Goal: Information Seeking & Learning: Learn about a topic

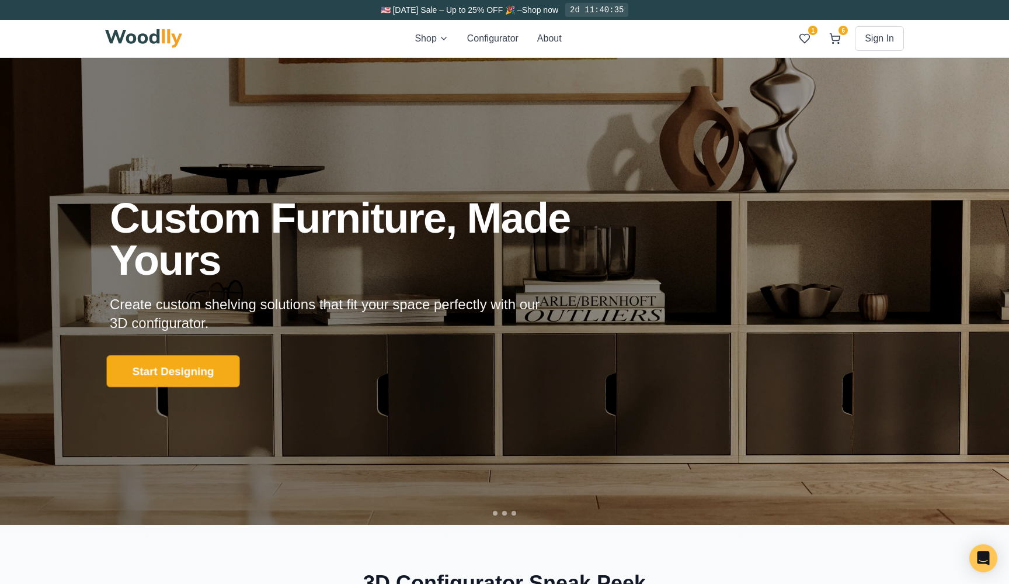
click at [203, 381] on button "Start Designing" at bounding box center [173, 371] width 133 height 32
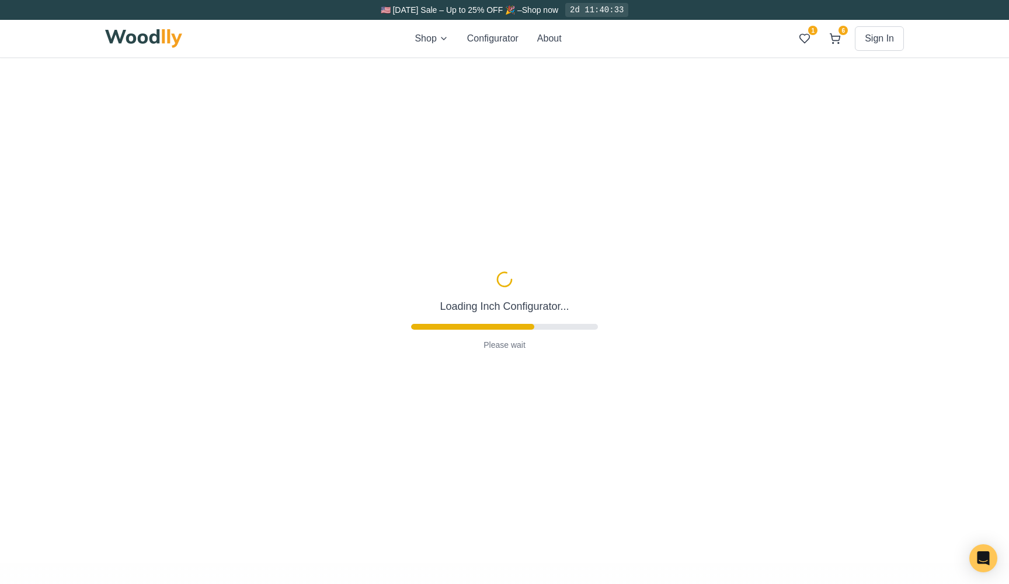
type input "56"
type input "2"
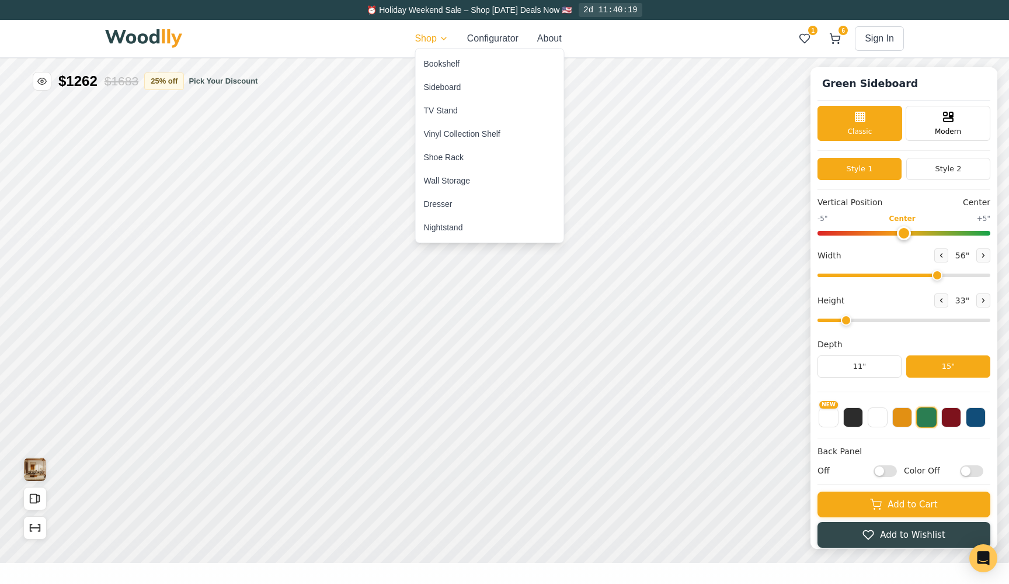
click at [445, 67] on div "Bookshelf" at bounding box center [442, 64] width 36 height 12
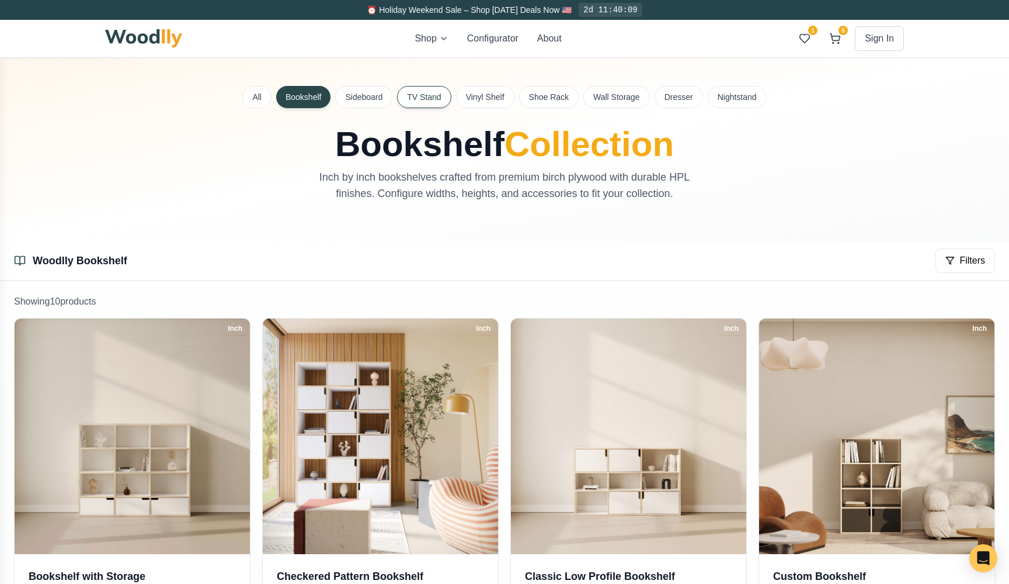
click at [415, 98] on button "TV Stand" at bounding box center [424, 97] width 54 height 22
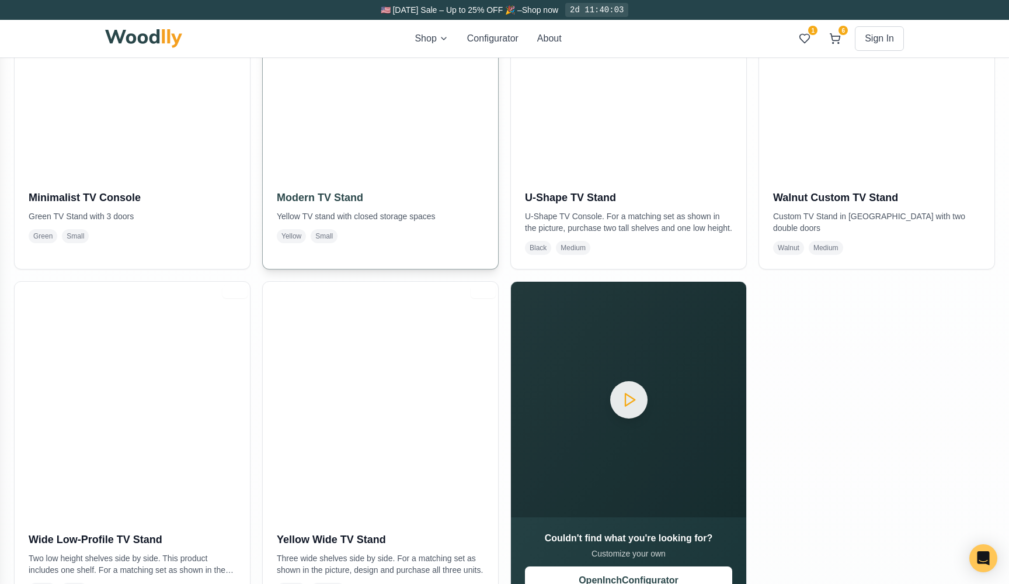
scroll to position [450, 0]
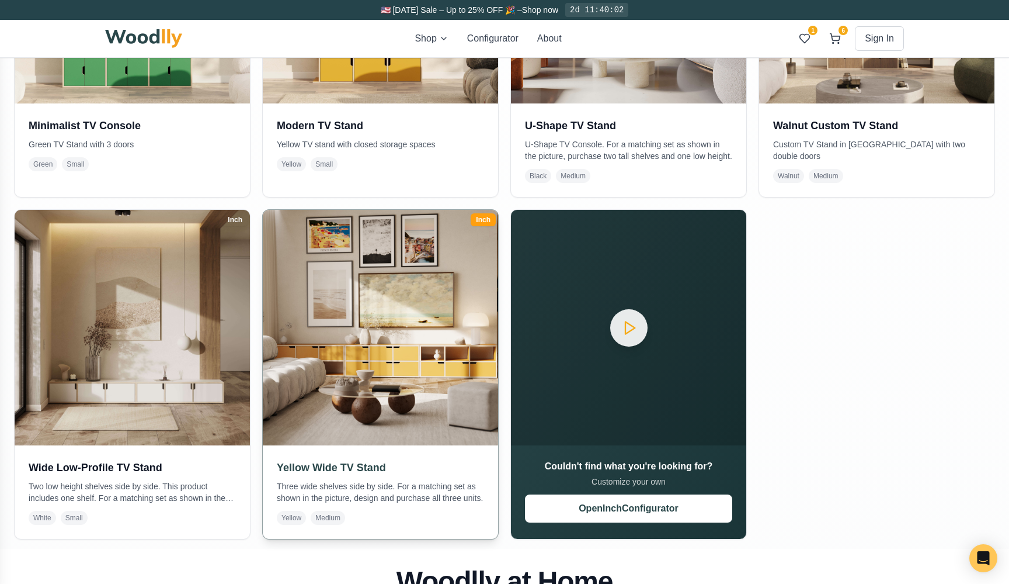
click at [346, 314] on img at bounding box center [380, 327] width 247 height 247
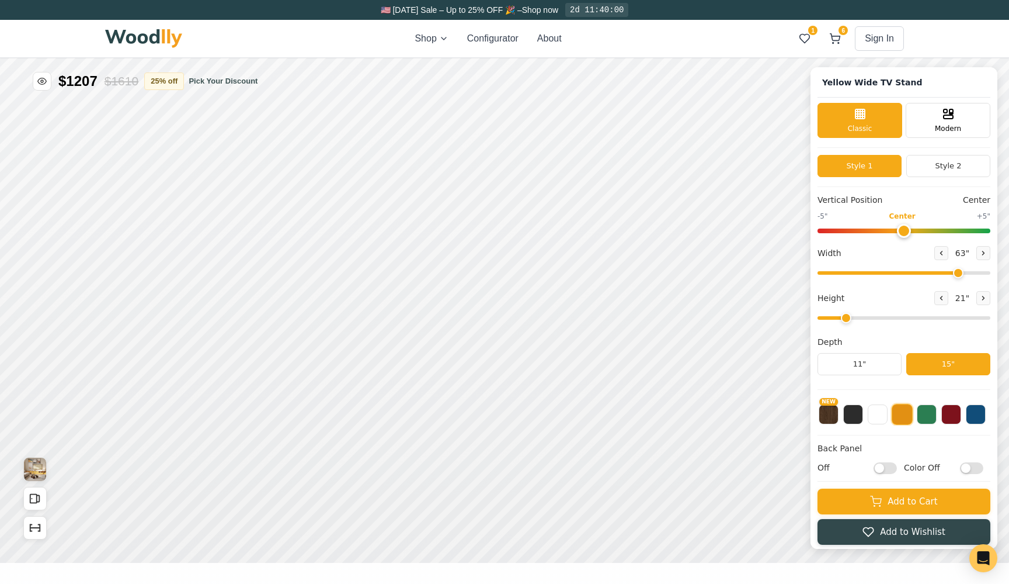
type input "63"
click at [248, 331] on div "12"" at bounding box center [251, 333] width 13 height 13
click at [394, 324] on div "Single Door" at bounding box center [403, 320] width 26 height 26
click at [512, 319] on icon at bounding box center [516, 320] width 14 height 14
click at [626, 315] on rect at bounding box center [630, 320] width 9 height 12
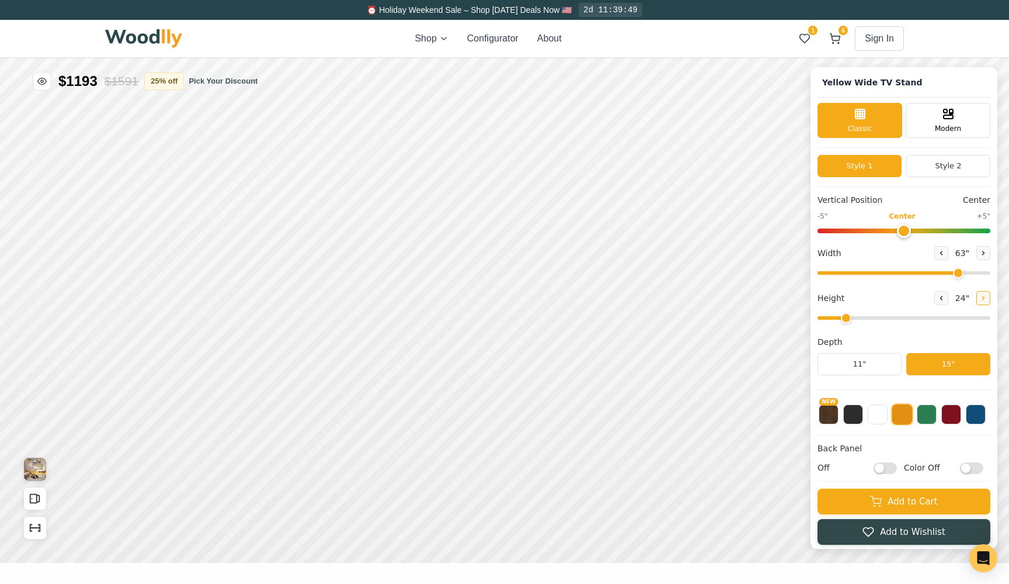
click at [980, 296] on icon at bounding box center [983, 297] width 7 height 7
type input "4"
type input "0"
drag, startPoint x: 905, startPoint y: 230, endPoint x: 898, endPoint y: 215, distance: 16.7
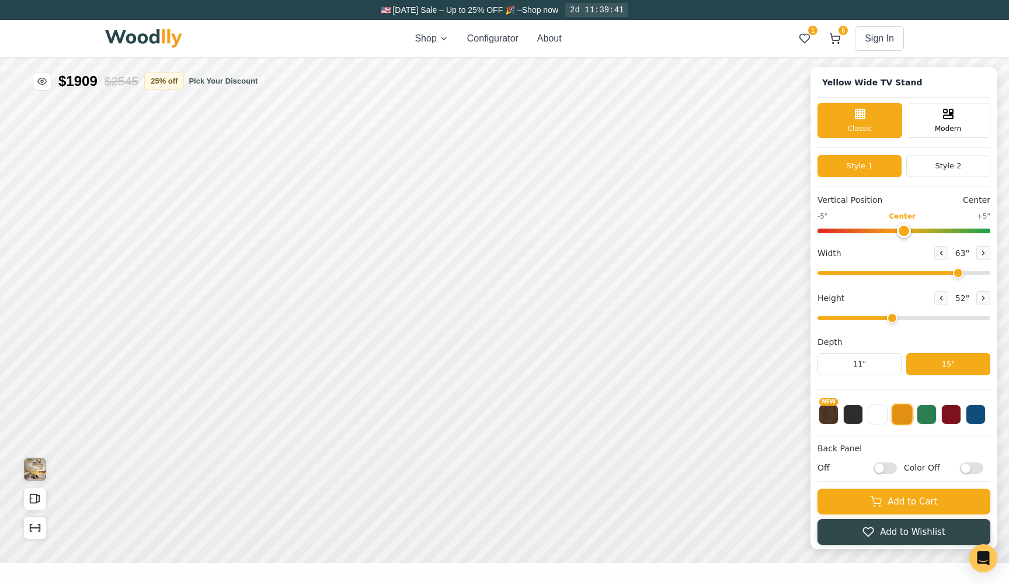
click at [898, 215] on div "-5" Center +5"" at bounding box center [904, 222] width 173 height 22
click at [921, 166] on button "Style 2" at bounding box center [949, 166] width 84 height 22
drag, startPoint x: 956, startPoint y: 273, endPoint x: 1002, endPoint y: 274, distance: 46.2
type input "72"
click at [1002, 58] on div "Yellow Wide TV Stand Classic Modern Style 1 Style 2 Vertical Position Center -5…" at bounding box center [504, 58] width 1009 height 0
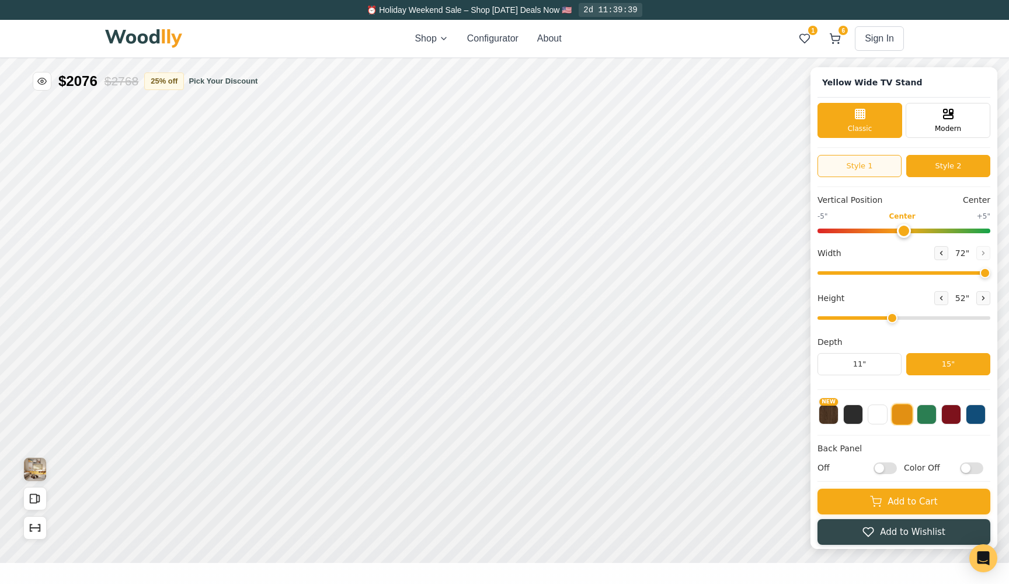
click at [891, 172] on button "Style 1" at bounding box center [860, 166] width 84 height 22
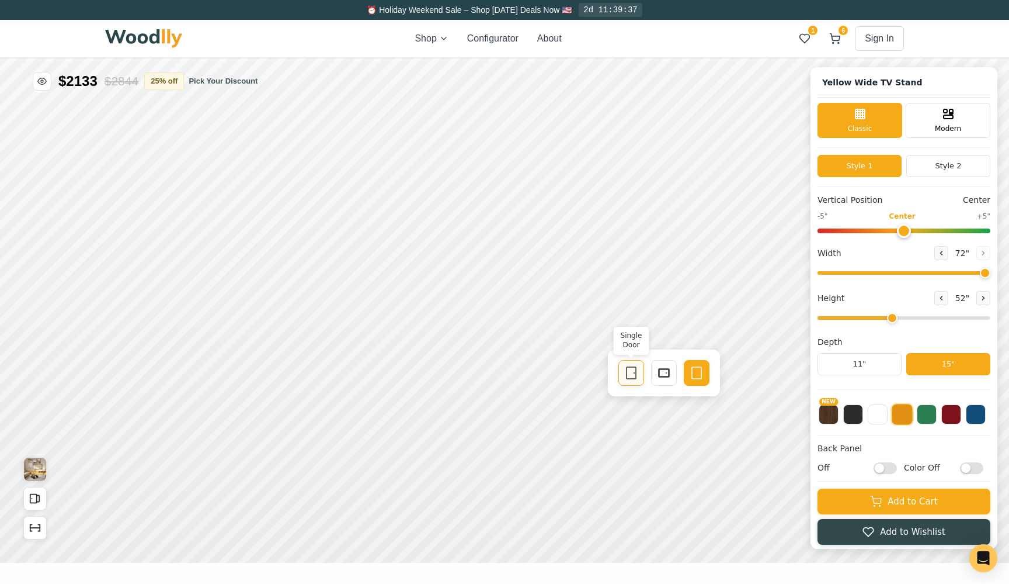
click at [621, 380] on div "Single Door" at bounding box center [632, 373] width 26 height 26
click at [831, 415] on button "NEW" at bounding box center [829, 413] width 20 height 20
click at [890, 470] on input "Off" at bounding box center [885, 468] width 23 height 12
checkbox input "true"
click at [969, 466] on input "Texture Off" at bounding box center [971, 468] width 23 height 12
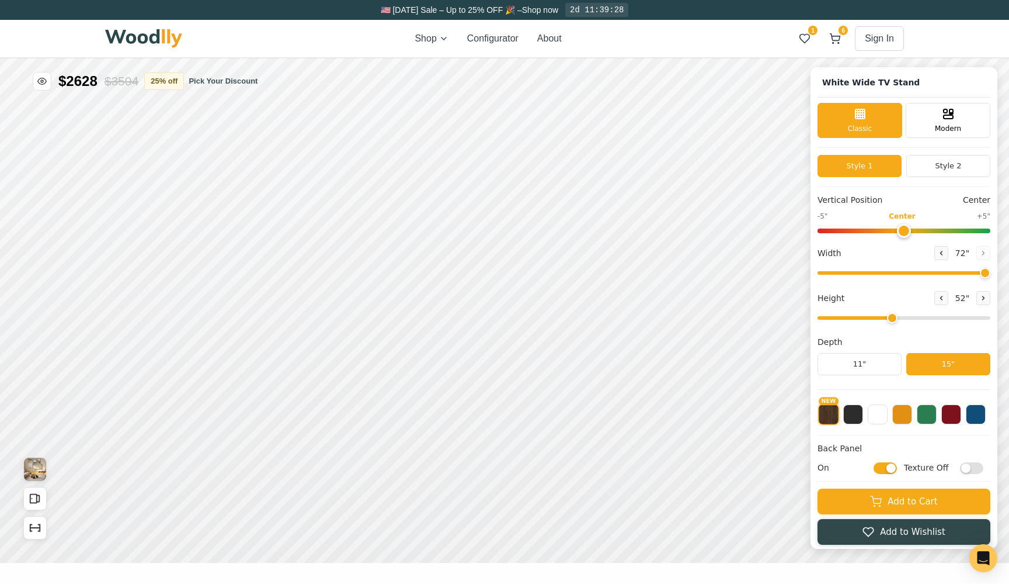
checkbox input "true"
click at [898, 418] on button at bounding box center [903, 413] width 20 height 20
click at [921, 415] on button at bounding box center [927, 413] width 20 height 20
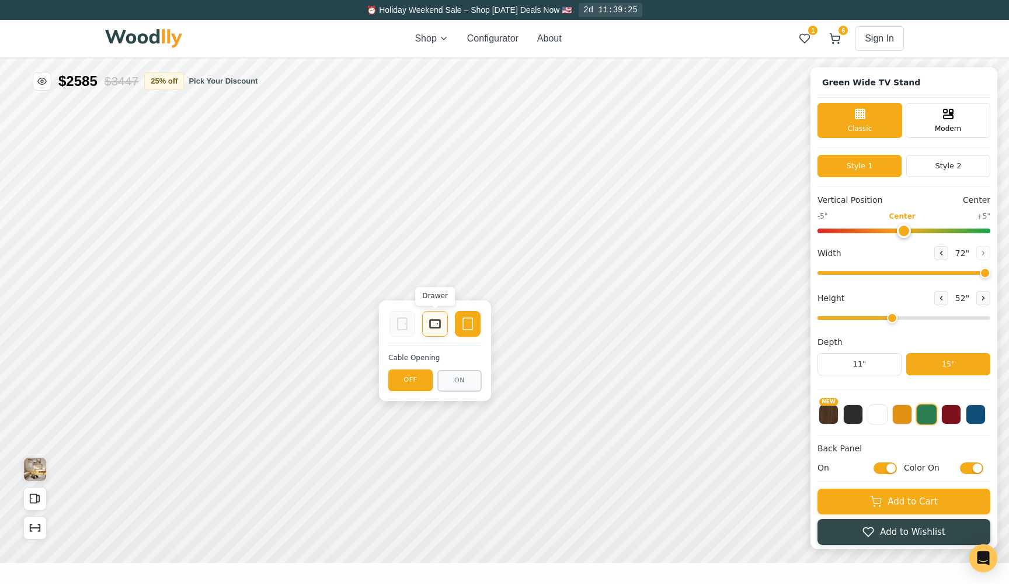
click at [439, 322] on icon at bounding box center [435, 324] width 14 height 14
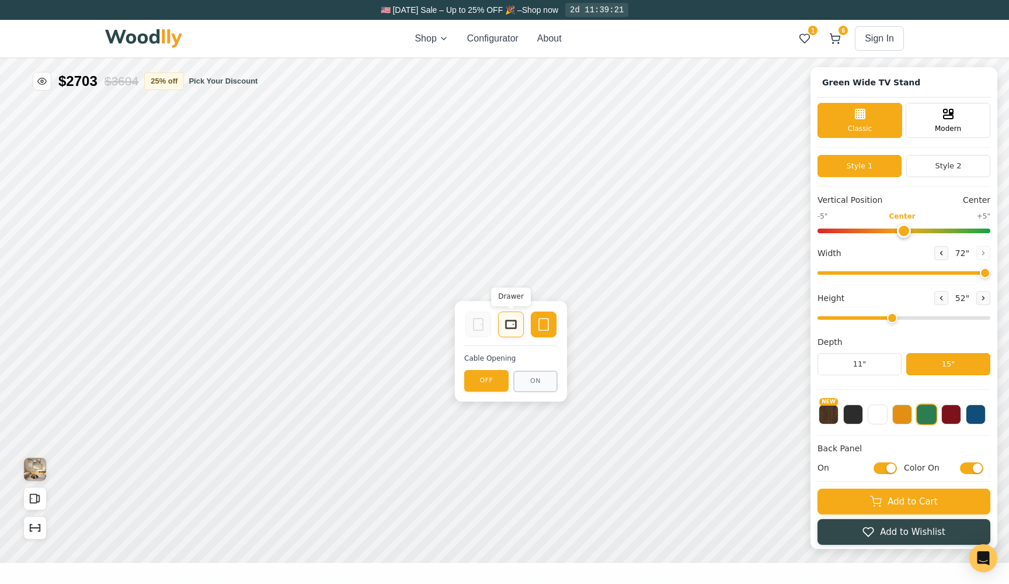
click at [502, 327] on div "Drawer" at bounding box center [511, 324] width 26 height 26
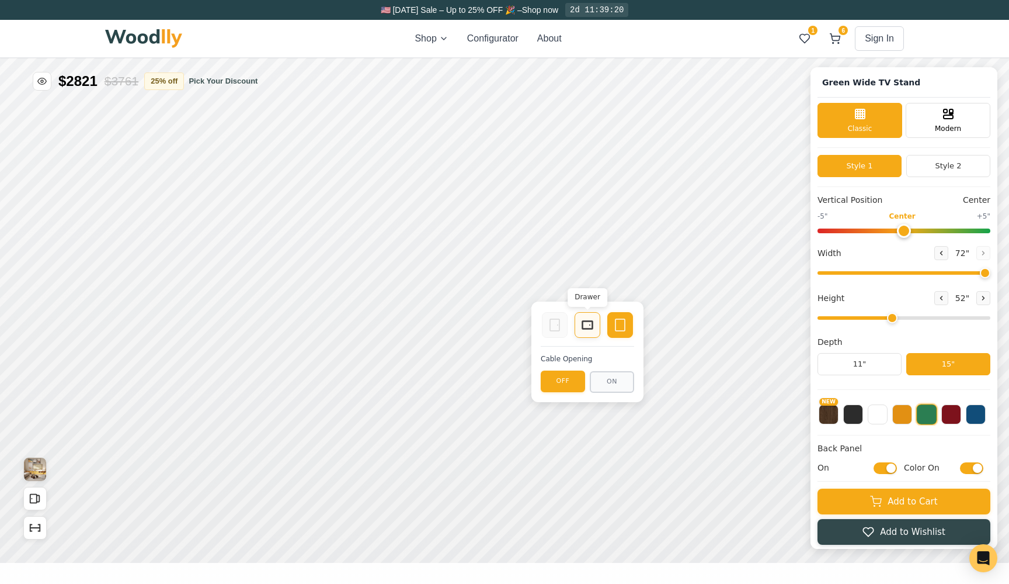
click at [578, 331] on div "Drawer" at bounding box center [588, 325] width 26 height 26
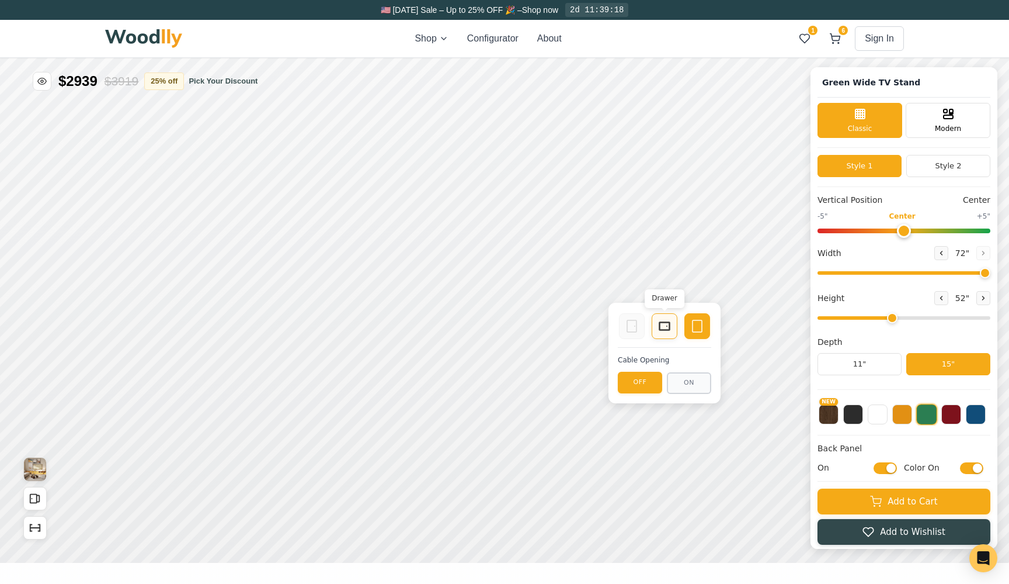
click at [655, 322] on div "Drawer" at bounding box center [665, 326] width 26 height 26
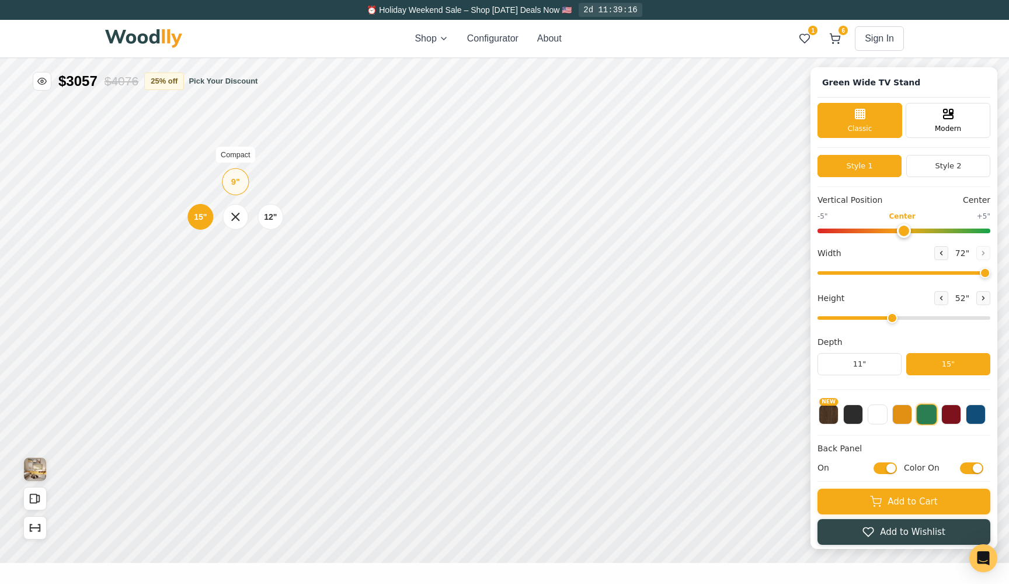
click at [235, 181] on div "9"" at bounding box center [235, 181] width 9 height 13
click at [39, 497] on icon "Open All Doors and Drawers" at bounding box center [38, 498] width 3 height 6
click at [40, 519] on button "Show Dimensions" at bounding box center [34, 527] width 23 height 23
click at [36, 524] on icon "Show Dimensions" at bounding box center [35, 527] width 13 height 13
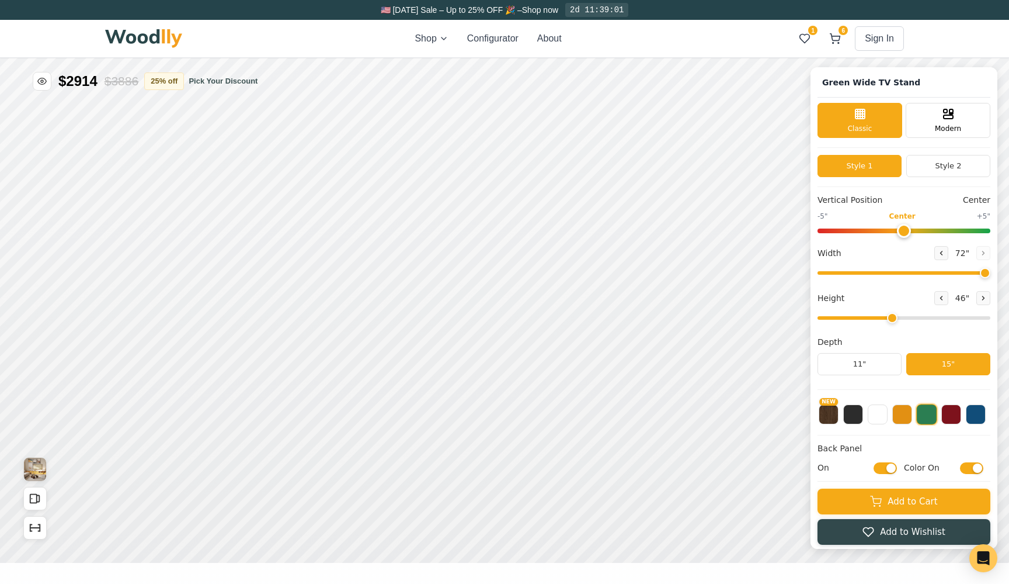
scroll to position [4, 0]
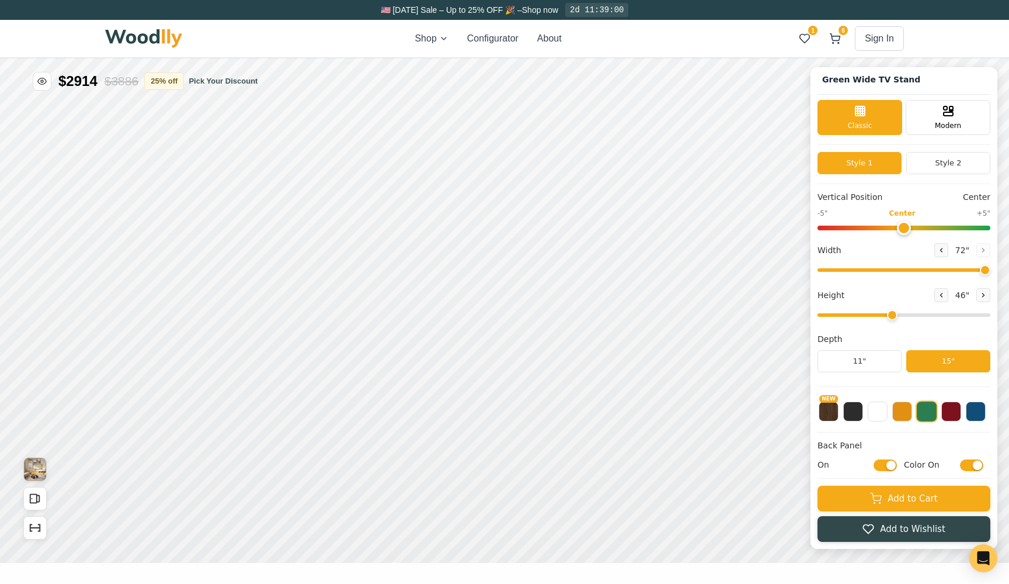
click at [934, 322] on div "Vertical Position Center -5" Center +5" Width 72 " Height 46 " Depth 11" 15"" at bounding box center [904, 289] width 173 height 196
drag, startPoint x: 911, startPoint y: 311, endPoint x: 1009, endPoint y: 315, distance: 98.8
click at [1009, 58] on html "Yellow Wide TV Stand Green Wide TV Stand Classic Modern Style 1 Style 2 Vertica…" at bounding box center [504, 58] width 1009 height 0
drag, startPoint x: 921, startPoint y: 311, endPoint x: 801, endPoint y: 311, distance: 119.8
type input "1"
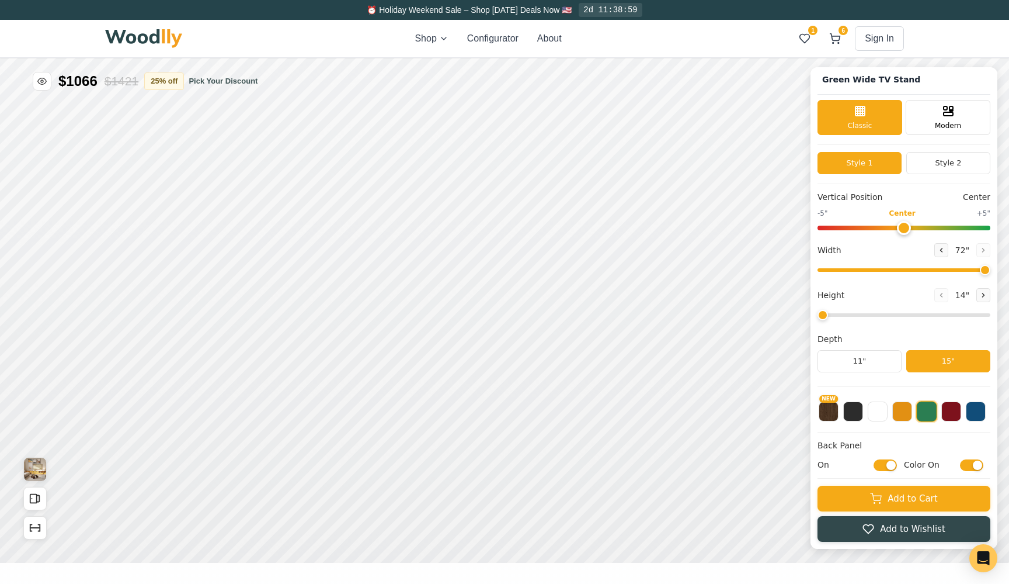
click at [801, 58] on div "Green Wide TV Stand Classic Modern Style 1 Style 2 Vertical Position Center -5"…" at bounding box center [504, 58] width 1009 height 0
drag, startPoint x: 901, startPoint y: 270, endPoint x: 724, endPoint y: 265, distance: 177.6
click at [724, 58] on div "Green Wide TV Stand Classic Modern Style 1 Style 2 Vertical Position Center -5"…" at bounding box center [504, 58] width 1009 height 0
type input "48"
click at [912, 268] on input "range" at bounding box center [904, 270] width 173 height 4
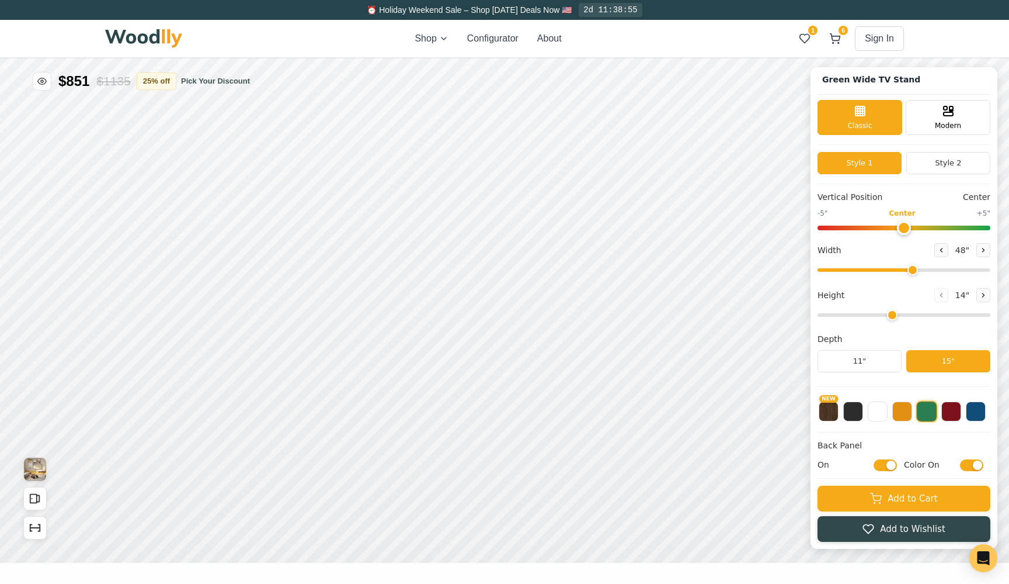
type input "4"
click at [900, 313] on input "range" at bounding box center [904, 315] width 173 height 4
click at [945, 114] on rect at bounding box center [948, 113] width 9 height 4
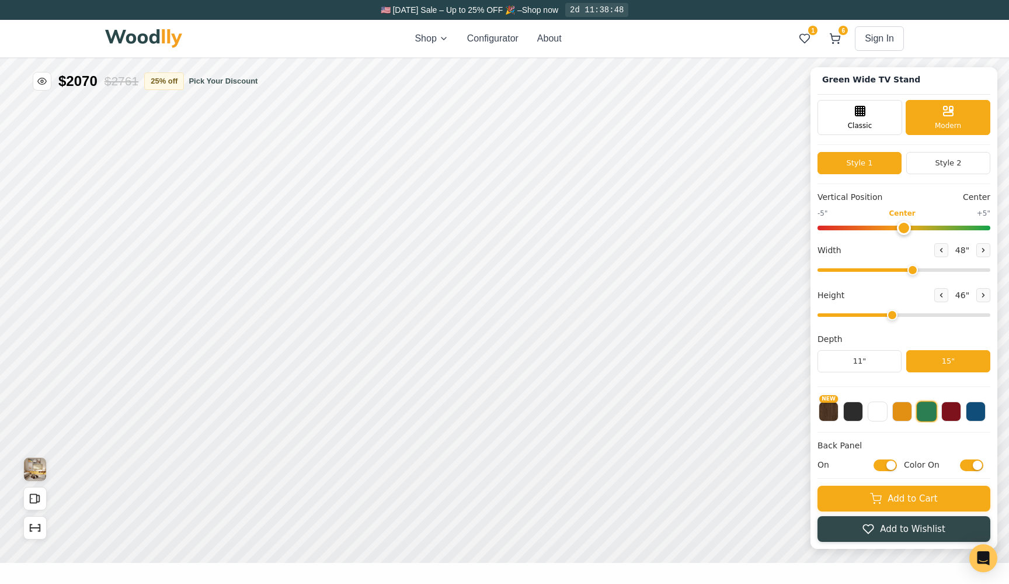
click at [974, 460] on input "Color On" at bounding box center [971, 465] width 23 height 12
checkbox input "false"
click at [885, 458] on div "Back Panel On Color Off" at bounding box center [904, 458] width 173 height 39
click at [914, 263] on div "Width 48 "" at bounding box center [904, 259] width 173 height 33
drag, startPoint x: 913, startPoint y: 265, endPoint x: 1009, endPoint y: 277, distance: 97.2
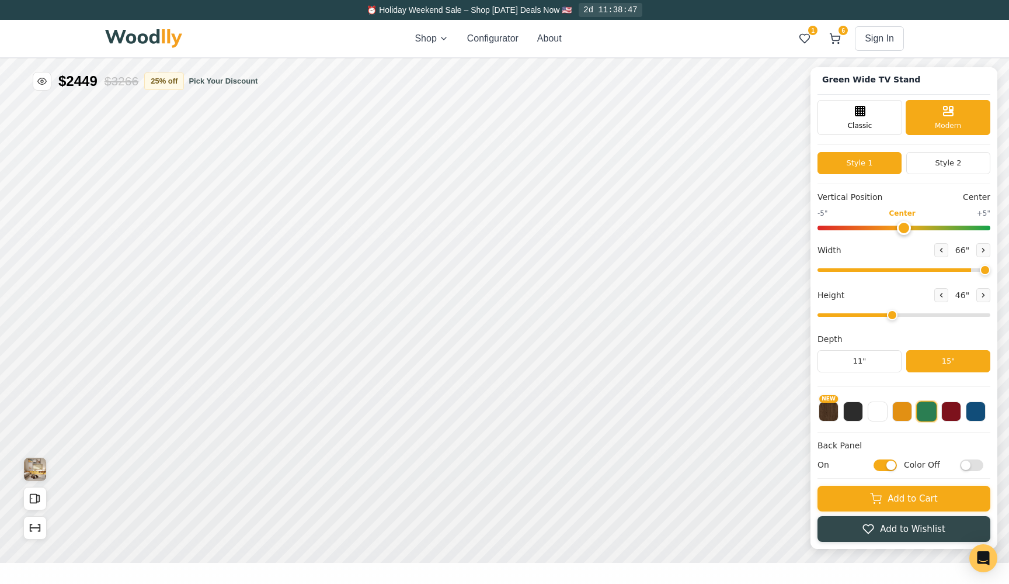
click at [1009, 58] on html "Yellow Wide TV Stand Green Wide TV Stand Classic Modern Style 1 Style 2 Vertica…" at bounding box center [504, 58] width 1009 height 0
type input "64"
click at [957, 268] on input "range" at bounding box center [904, 270] width 173 height 4
type input "3"
click at [875, 313] on input "range" at bounding box center [904, 315] width 173 height 4
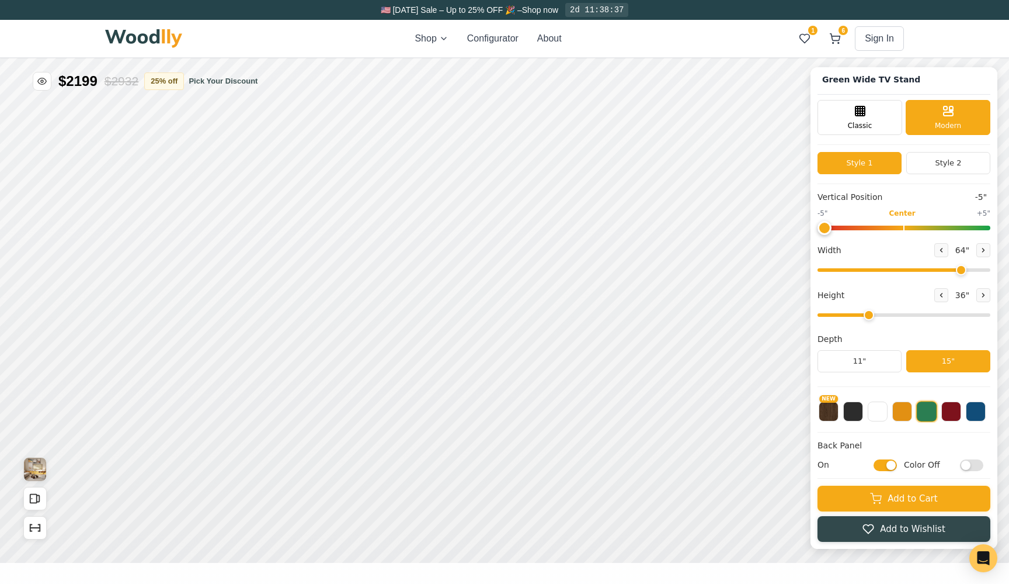
drag, startPoint x: 900, startPoint y: 226, endPoint x: 791, endPoint y: 227, distance: 109.2
type input "-5"
click at [791, 58] on div "Green Wide TV Stand Classic Modern Style 1 Style 2 Vertical Position -5" -5" Ce…" at bounding box center [504, 58] width 1009 height 0
click at [863, 124] on span "Classic" at bounding box center [860, 124] width 25 height 11
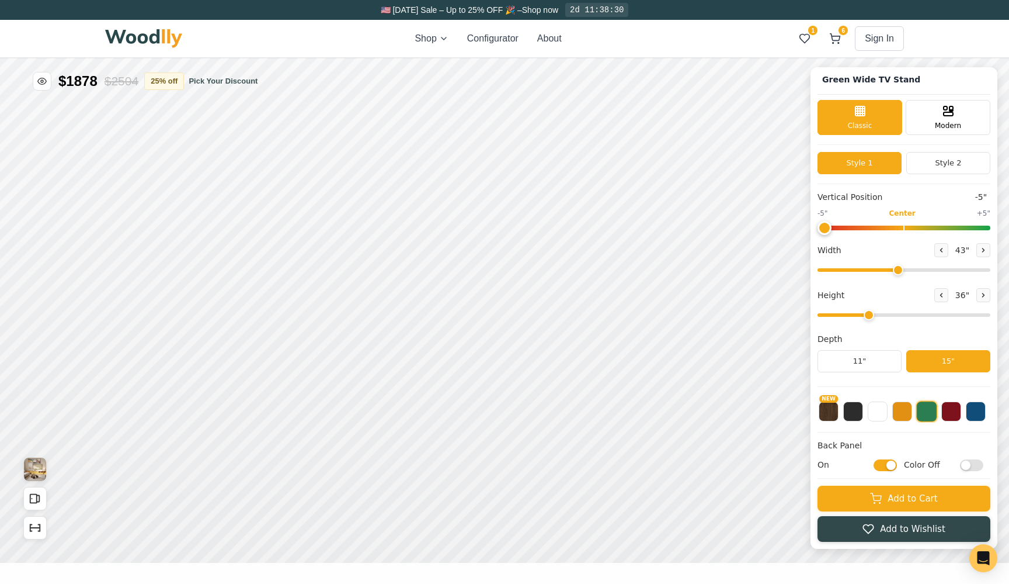
drag, startPoint x: 902, startPoint y: 268, endPoint x: 896, endPoint y: 266, distance: 6.5
type input "43"
click at [896, 268] on input "range" at bounding box center [904, 270] width 173 height 4
click at [611, 296] on button "ON" at bounding box center [613, 294] width 44 height 22
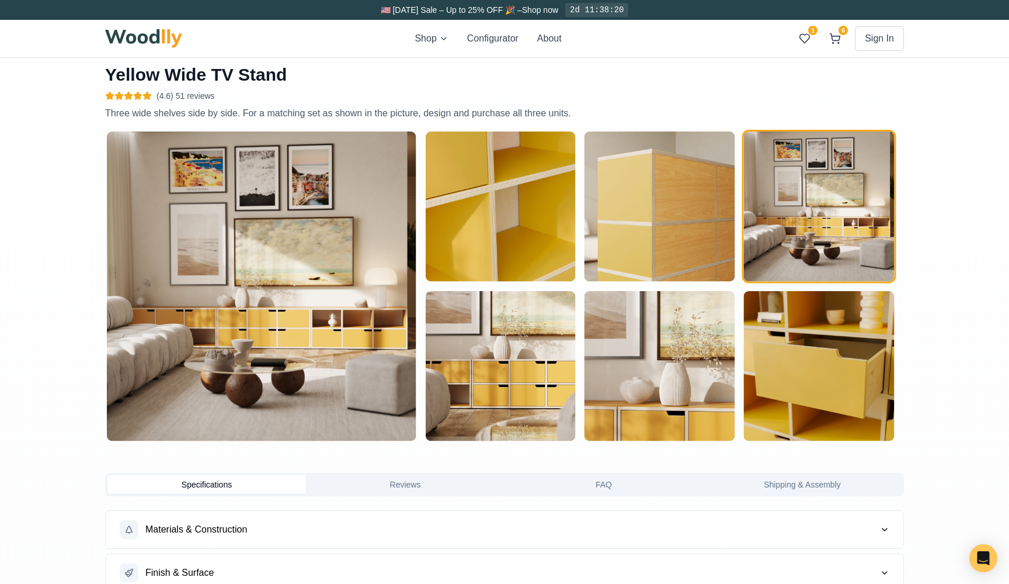
scroll to position [541, 0]
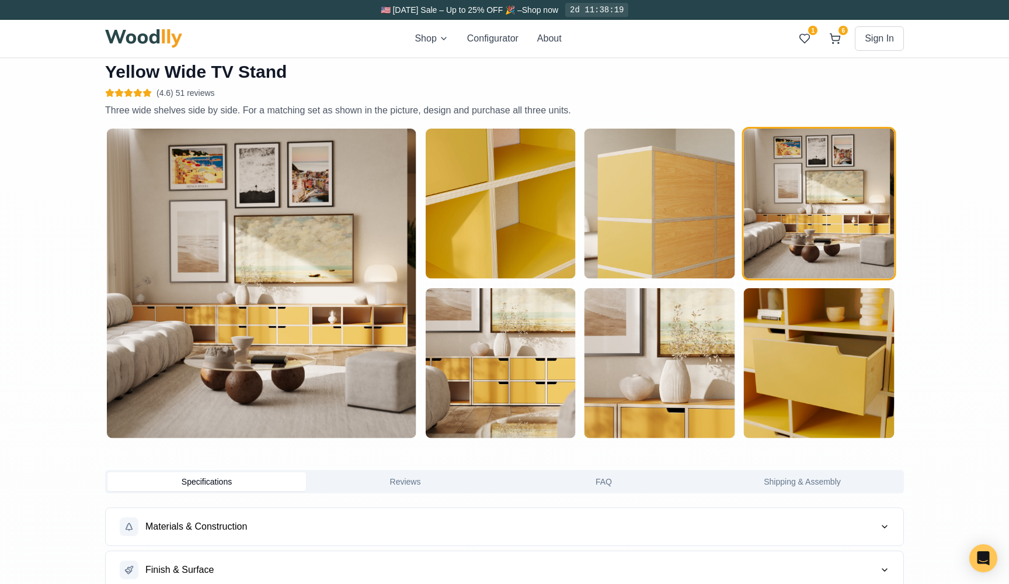
click at [510, 213] on img "button" at bounding box center [500, 204] width 150 height 150
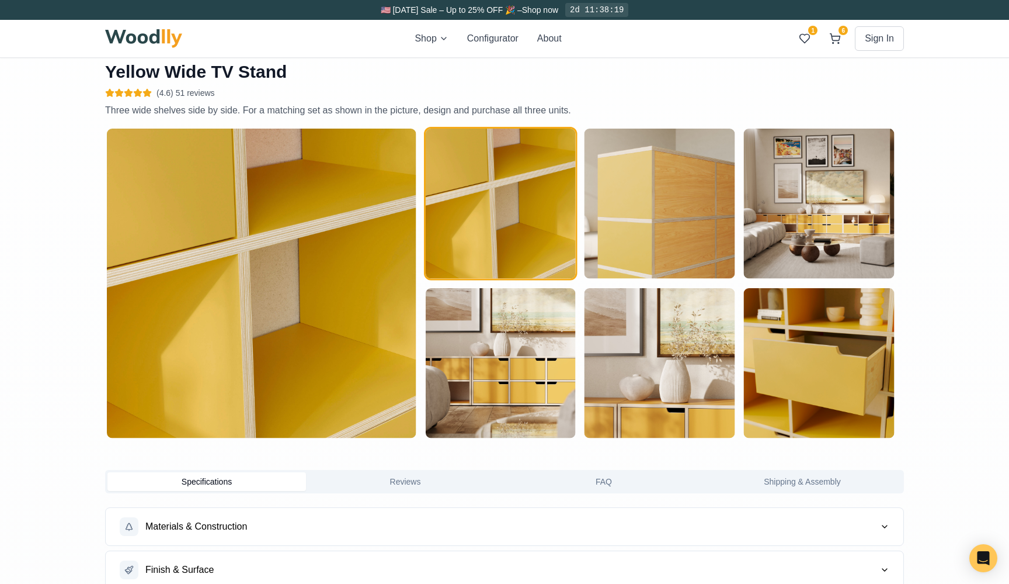
click at [515, 327] on img "button" at bounding box center [500, 363] width 150 height 150
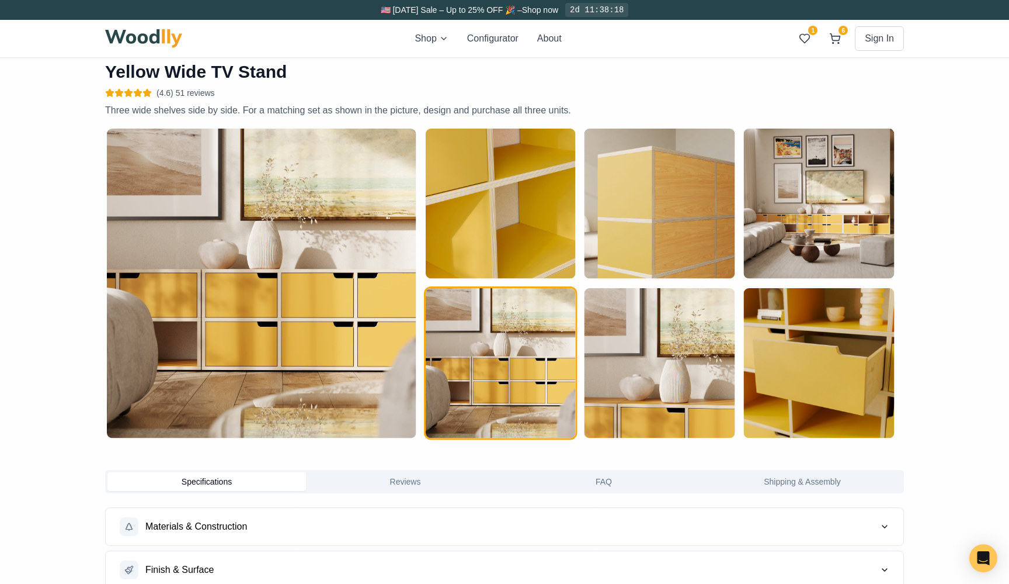
click at [662, 332] on img "button" at bounding box center [660, 363] width 150 height 150
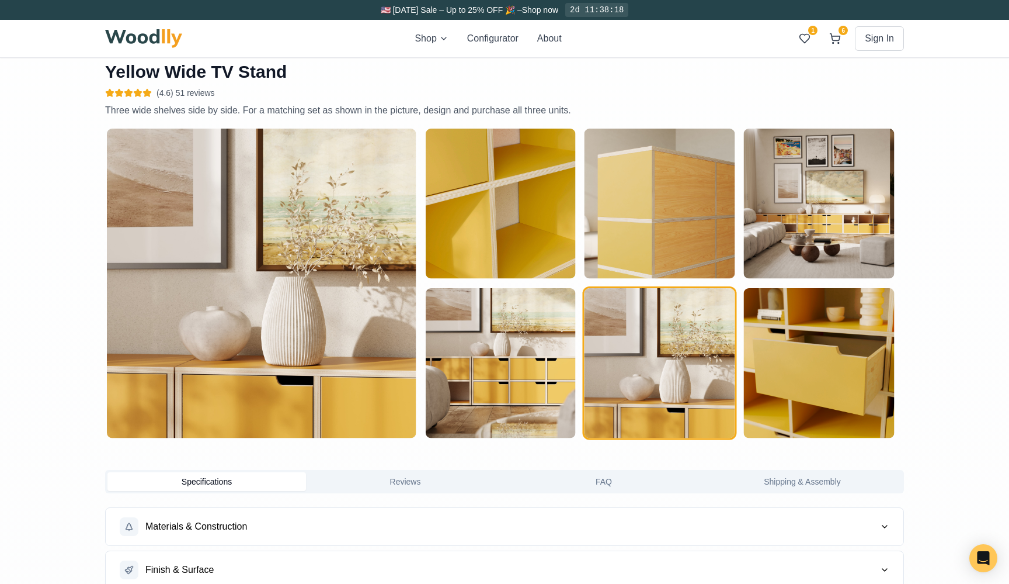
click at [662, 235] on img "button" at bounding box center [660, 204] width 150 height 150
click at [793, 235] on img "button" at bounding box center [819, 204] width 150 height 150
click at [793, 324] on img "button" at bounding box center [819, 363] width 150 height 150
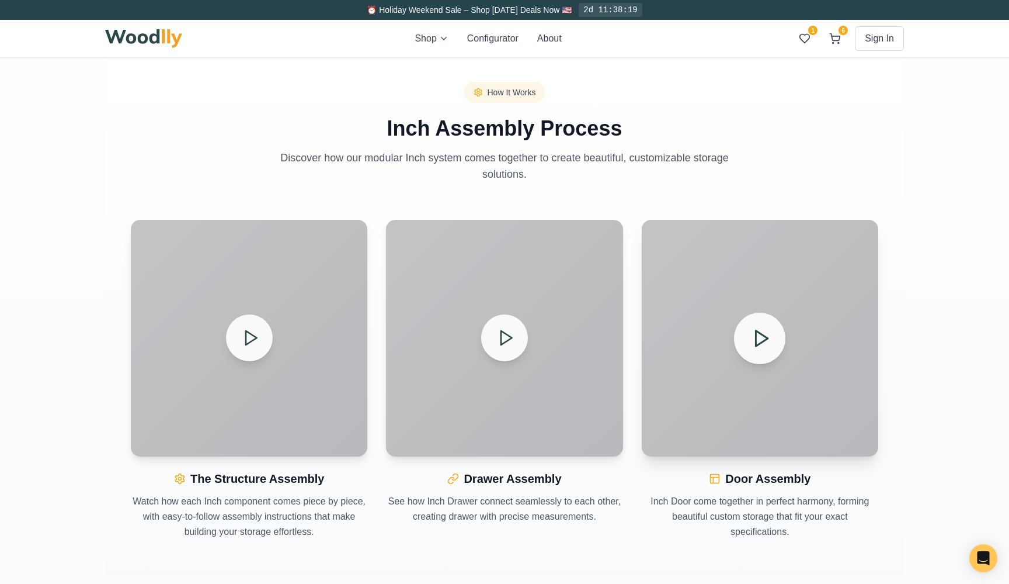
scroll to position [1186, 0]
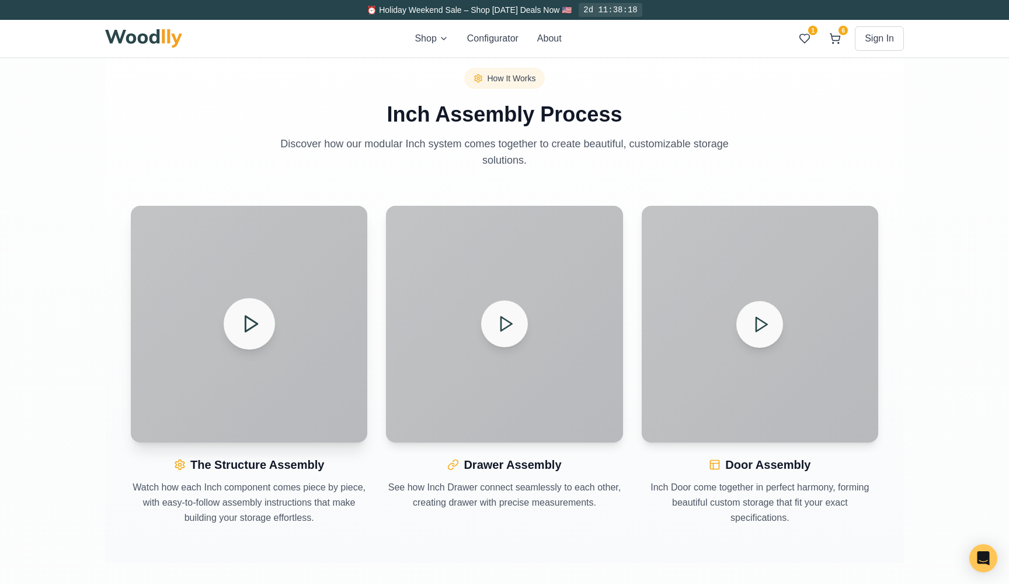
click at [245, 331] on polygon at bounding box center [251, 323] width 12 height 15
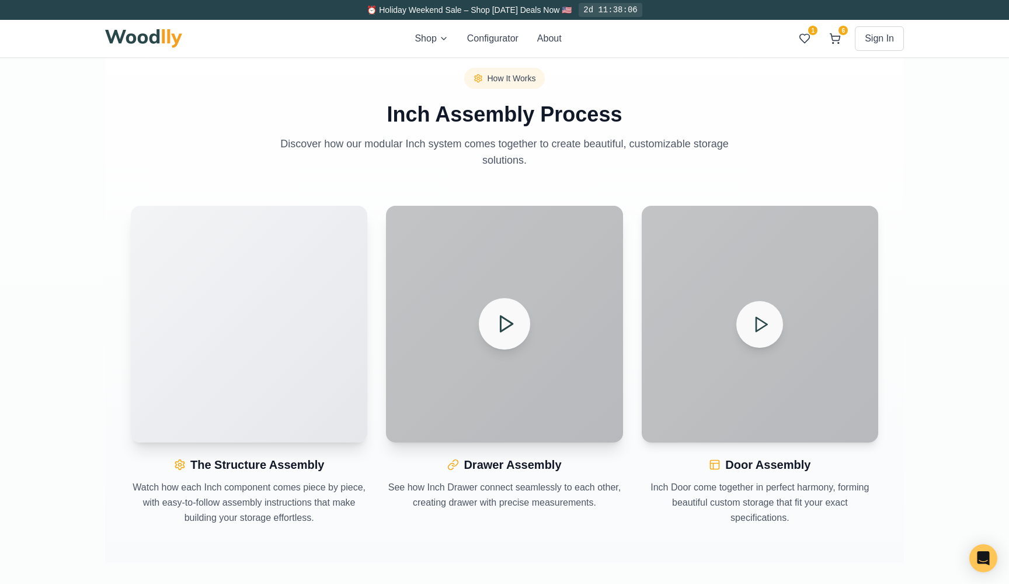
click at [471, 344] on div at bounding box center [504, 324] width 237 height 237
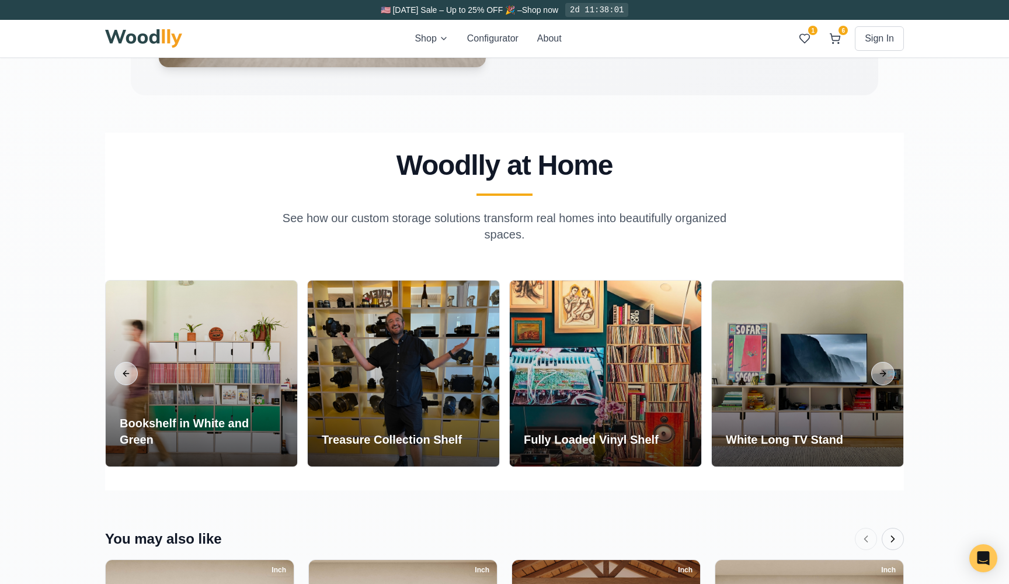
scroll to position [2095, 0]
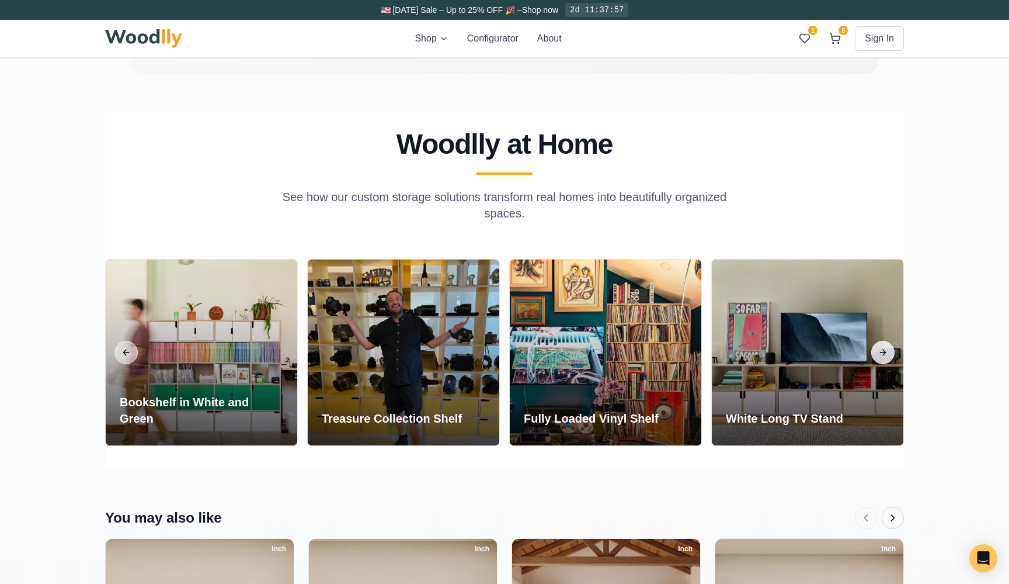
click at [884, 352] on button "Next slide" at bounding box center [883, 352] width 23 height 23
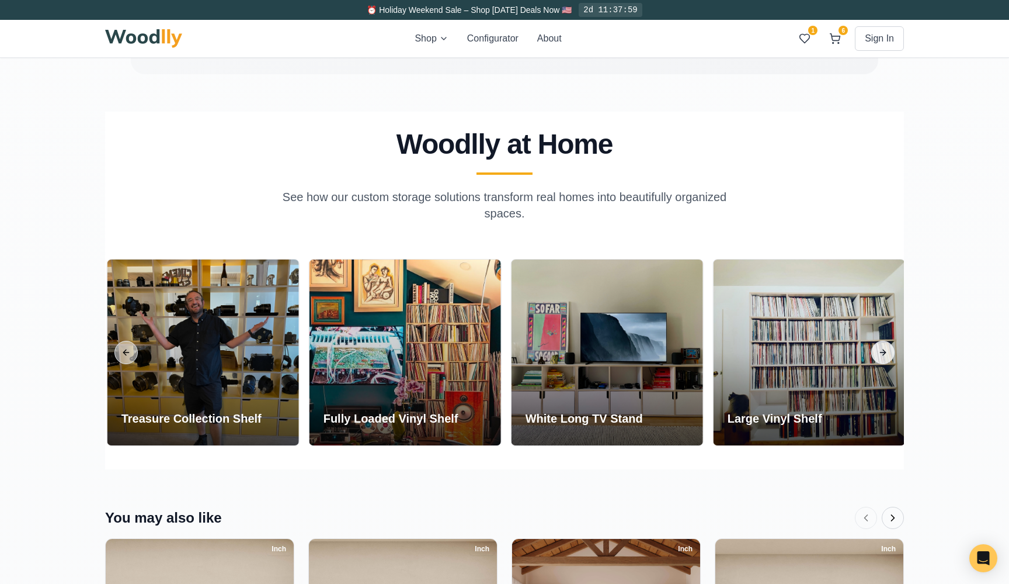
click at [884, 352] on button "Next slide" at bounding box center [883, 352] width 23 height 23
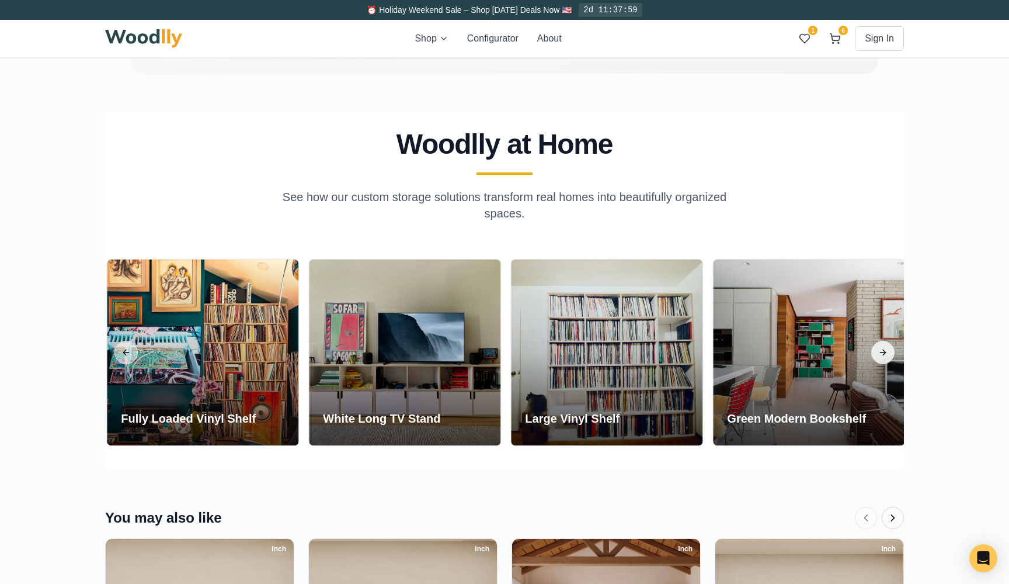
click at [884, 352] on button "Next slide" at bounding box center [883, 352] width 23 height 23
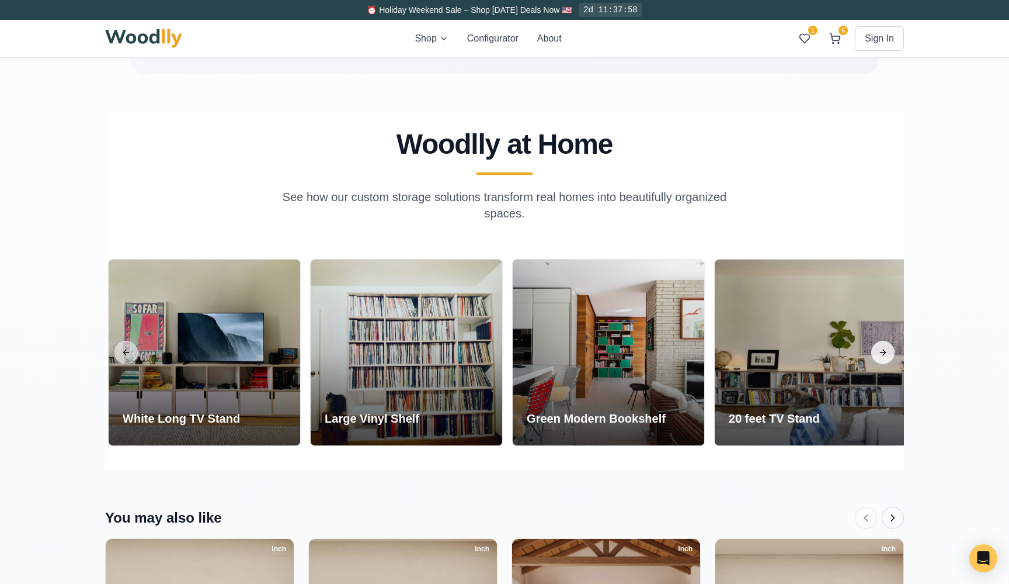
click at [884, 352] on button "Next slide" at bounding box center [883, 352] width 23 height 23
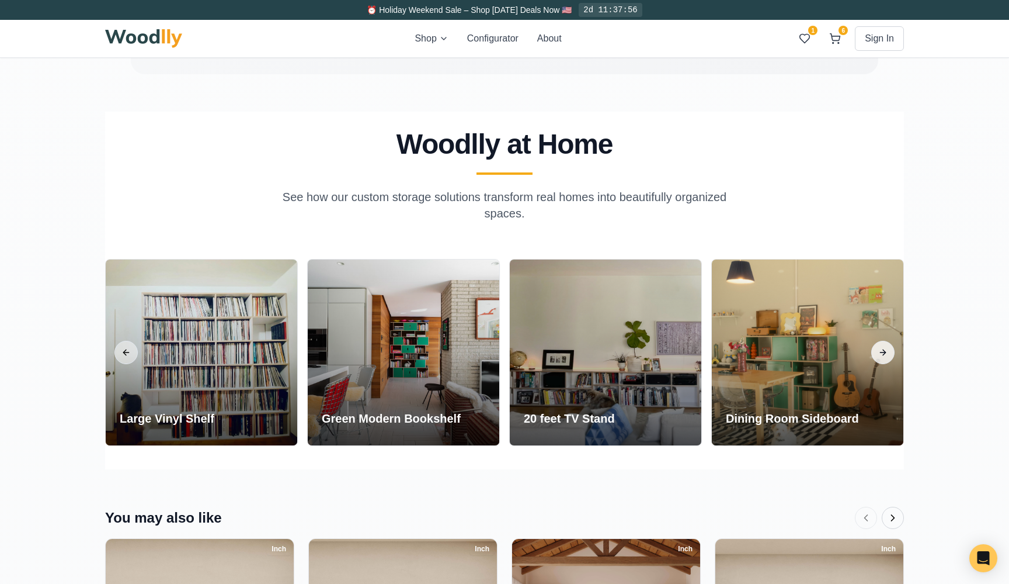
click at [886, 352] on button "Next slide" at bounding box center [883, 352] width 23 height 23
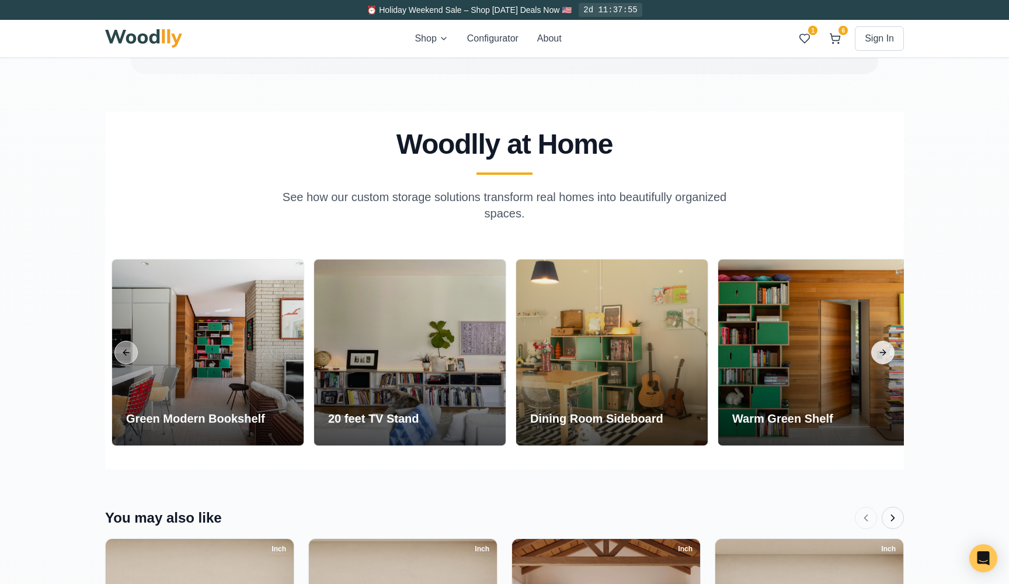
click at [886, 352] on button "Next slide" at bounding box center [883, 352] width 23 height 23
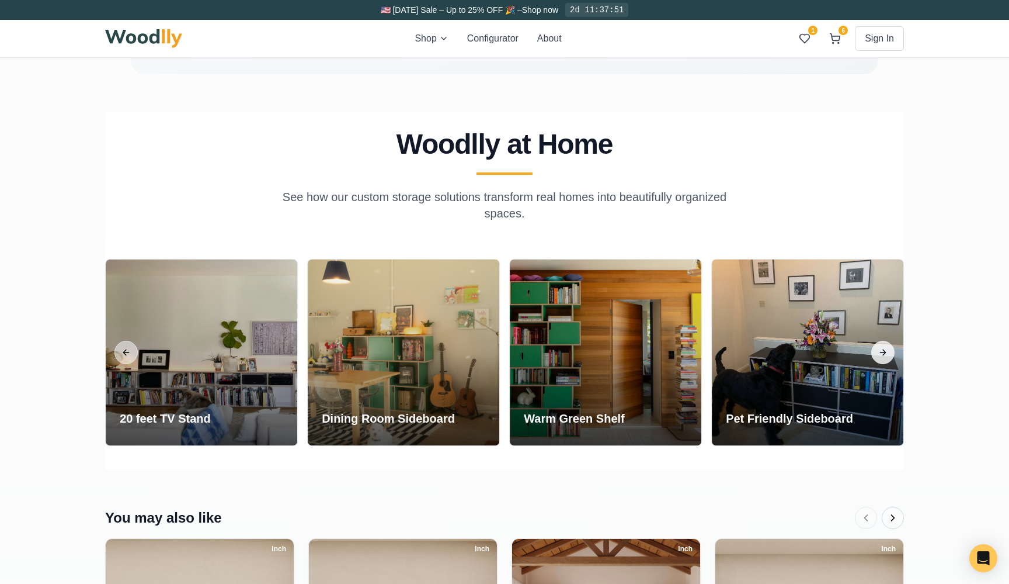
click at [886, 352] on button "Next slide" at bounding box center [883, 352] width 23 height 23
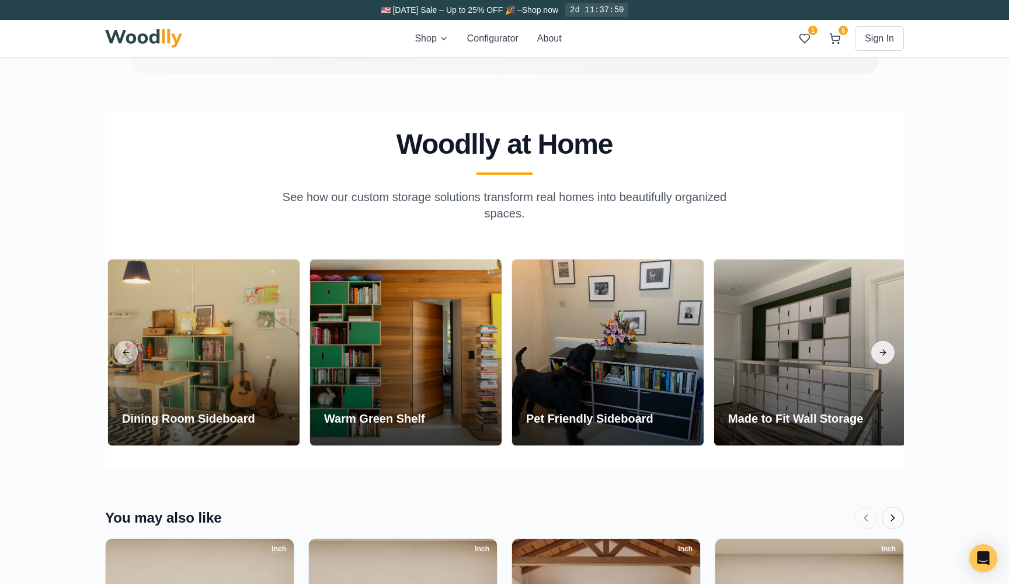
click at [886, 352] on button "Next slide" at bounding box center [883, 352] width 23 height 23
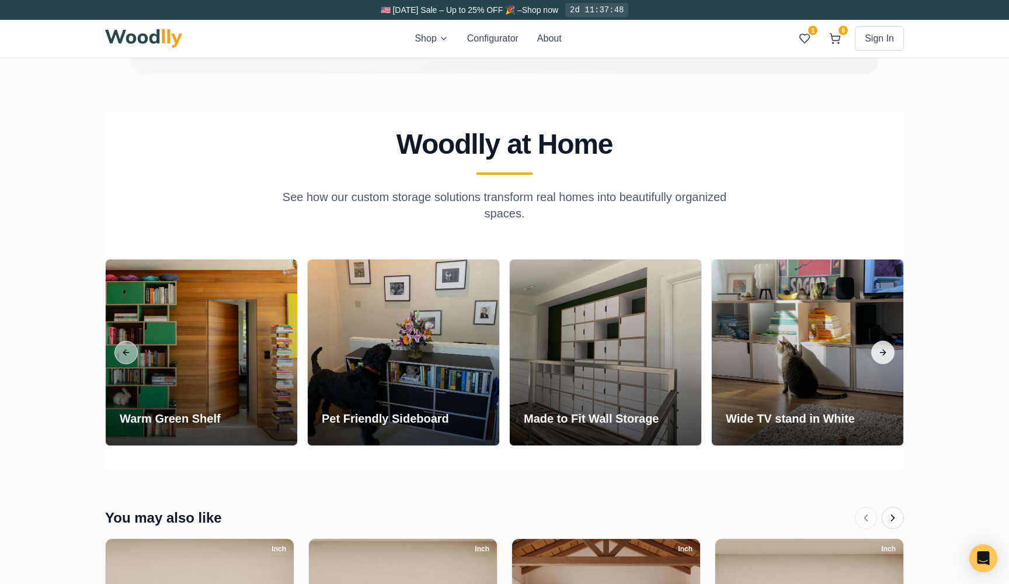
click at [887, 353] on button "Next slide" at bounding box center [883, 352] width 23 height 23
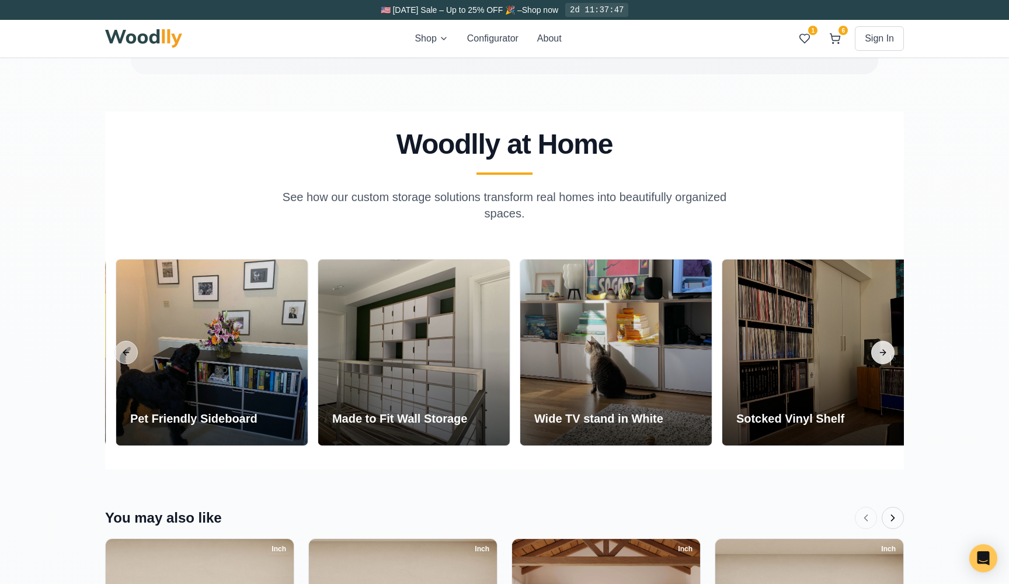
click at [887, 353] on button "Next slide" at bounding box center [883, 352] width 23 height 23
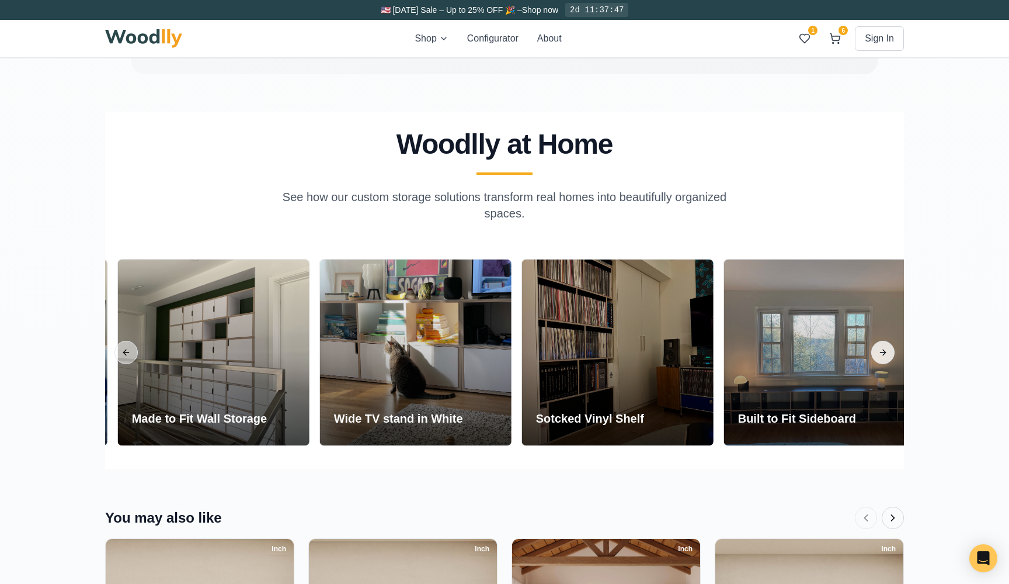
click at [887, 353] on button "Next slide" at bounding box center [883, 352] width 23 height 23
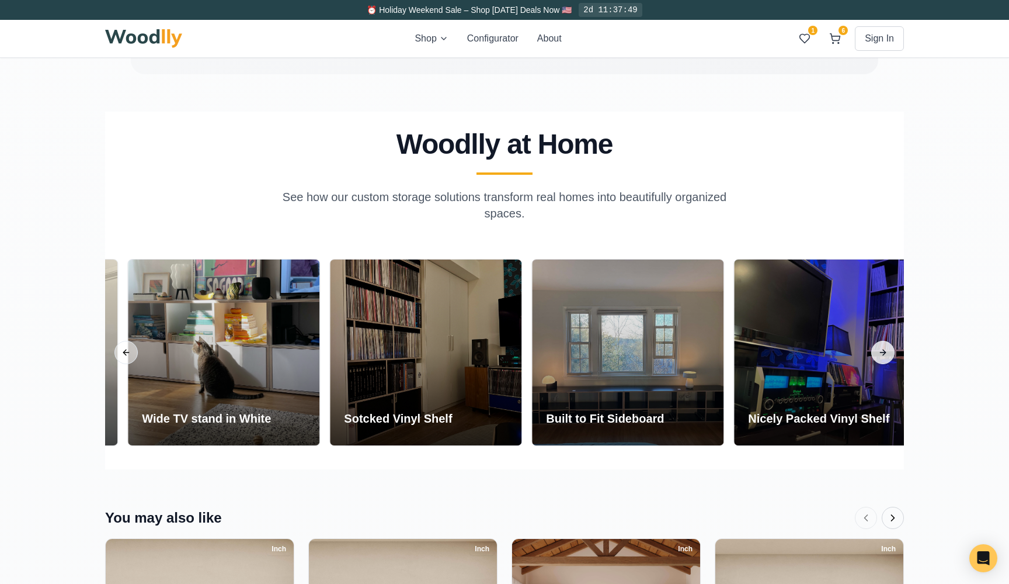
click at [887, 353] on button "Next slide" at bounding box center [883, 352] width 23 height 23
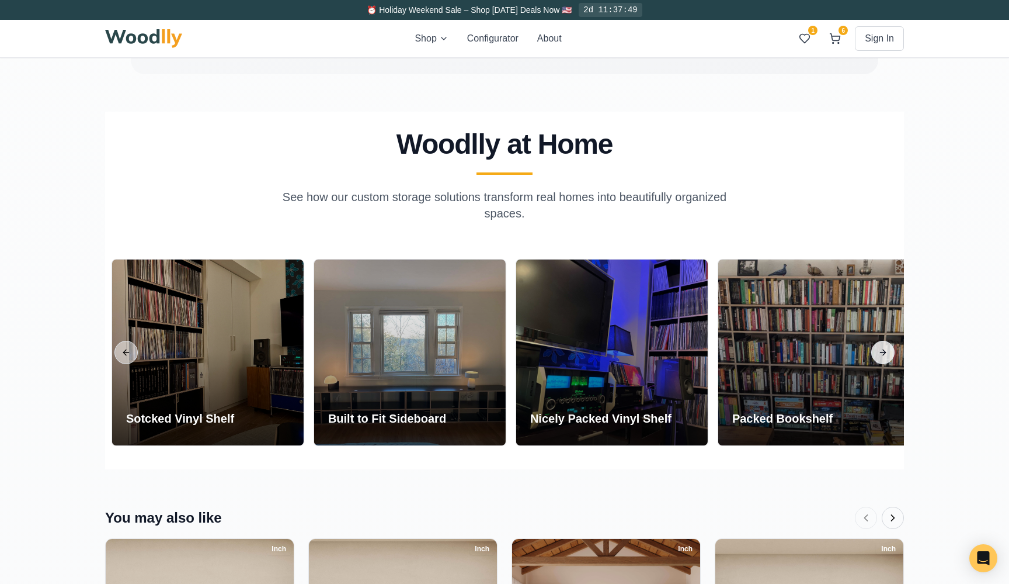
click at [887, 353] on button "Next slide" at bounding box center [883, 352] width 23 height 23
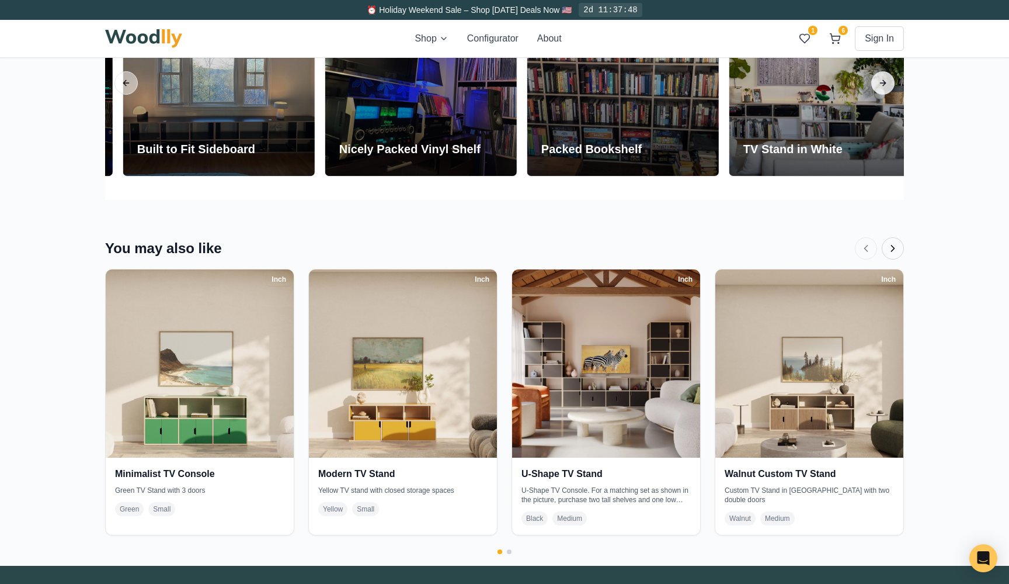
scroll to position [2480, 0]
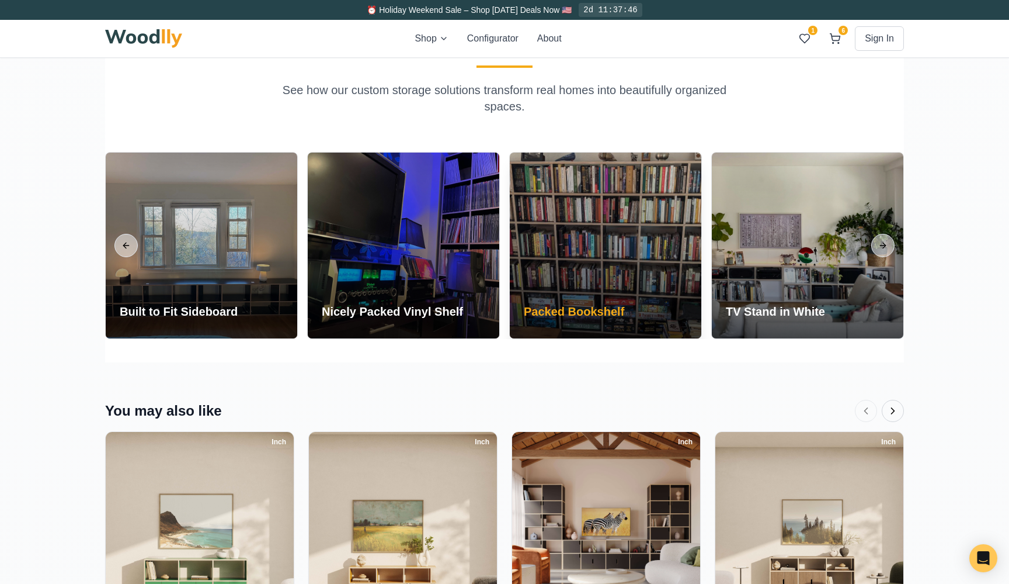
click at [522, 286] on div at bounding box center [606, 245] width 192 height 186
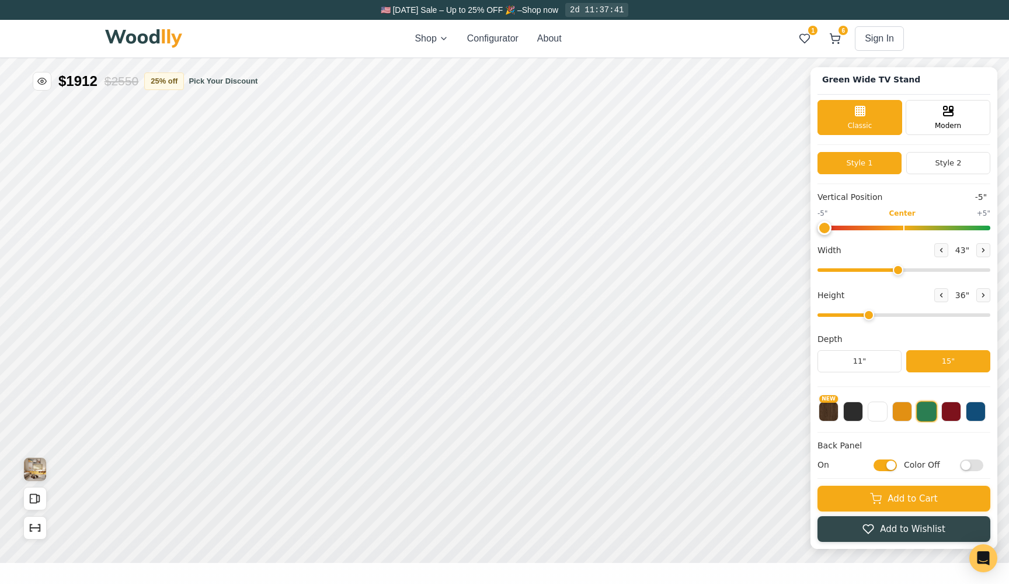
scroll to position [0, 0]
click at [157, 33] on img at bounding box center [143, 38] width 77 height 19
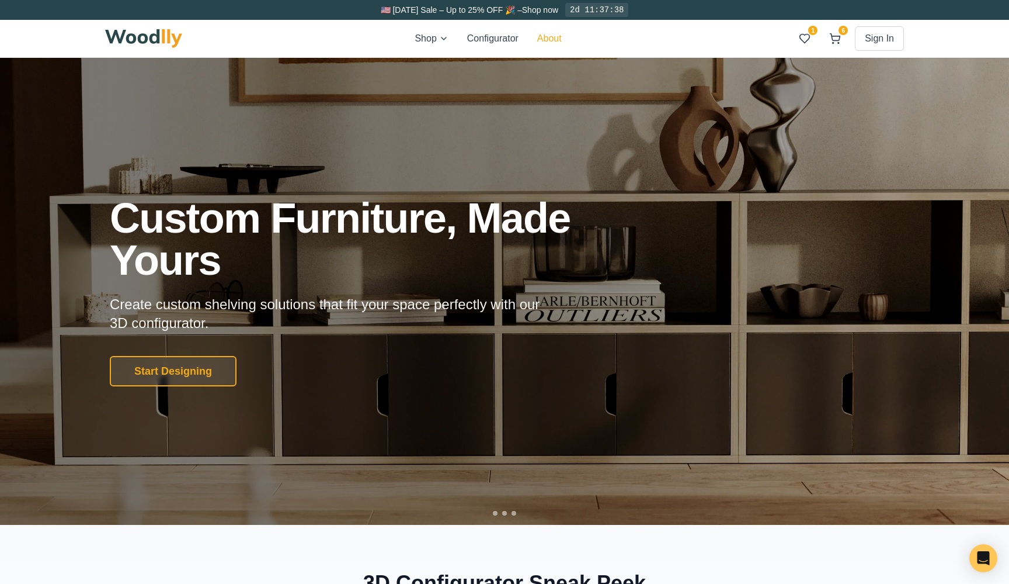
click at [549, 40] on button "About" at bounding box center [549, 39] width 25 height 14
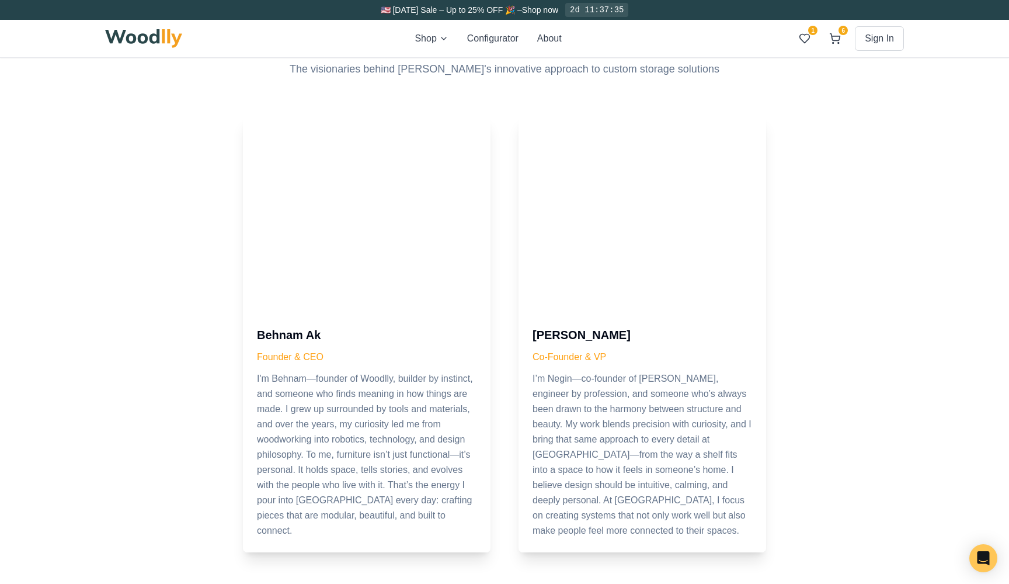
scroll to position [455, 0]
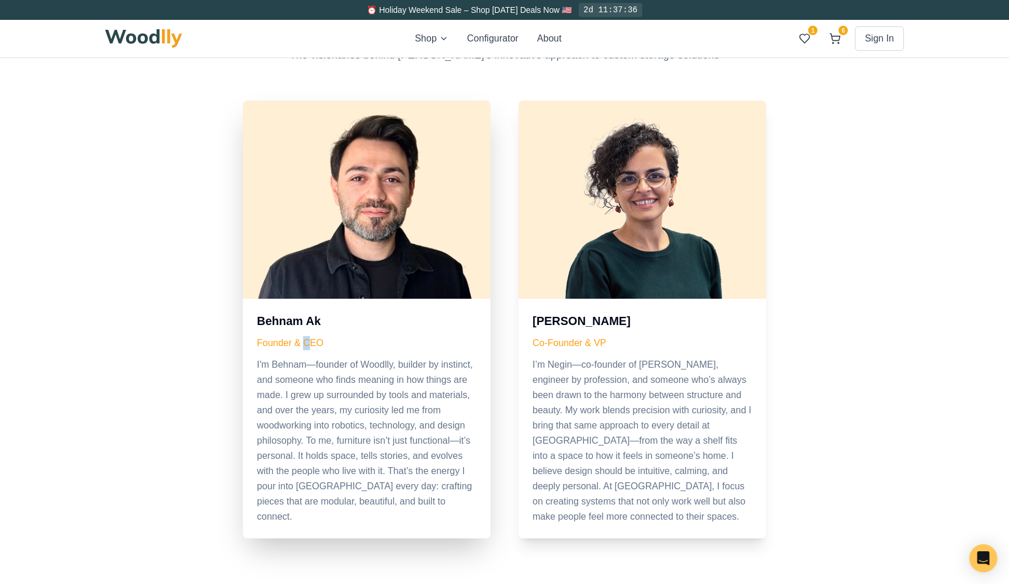
click at [307, 339] on p "Founder & CEO" at bounding box center [367, 343] width 220 height 14
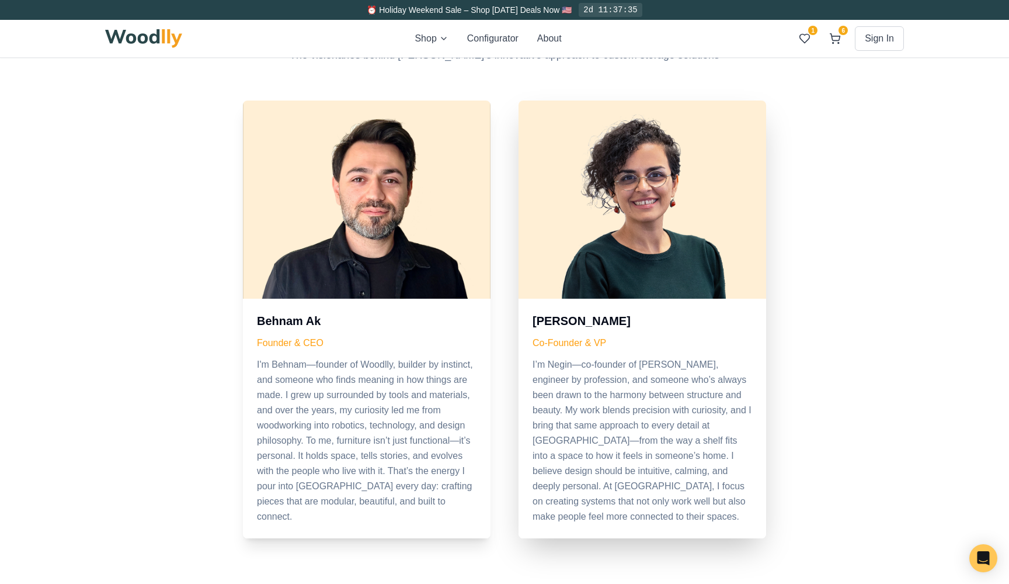
click at [621, 332] on div "[PERSON_NAME] Co-Founder & VP I’m Negin—co-founder of Woodlly, engineer by prof…" at bounding box center [643, 419] width 248 height 240
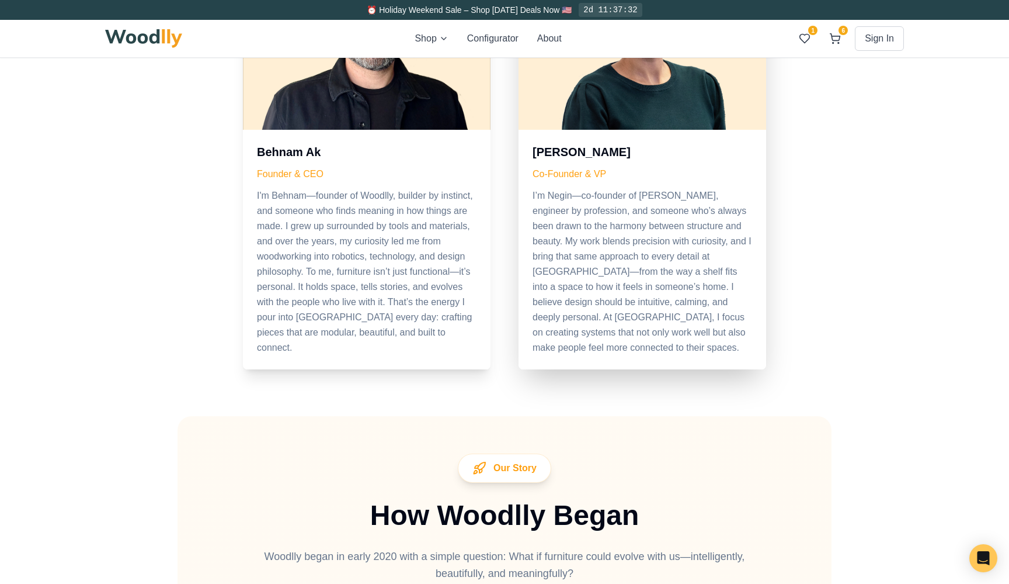
scroll to position [519, 0]
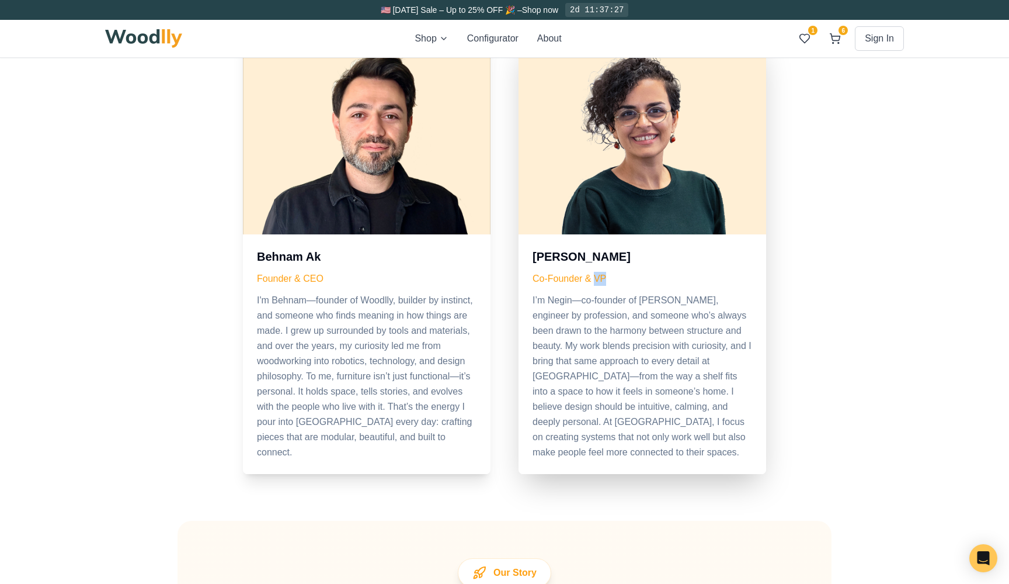
drag, startPoint x: 594, startPoint y: 276, endPoint x: 622, endPoint y: 277, distance: 28.7
click at [622, 277] on p "Co-Founder & VP" at bounding box center [643, 279] width 220 height 14
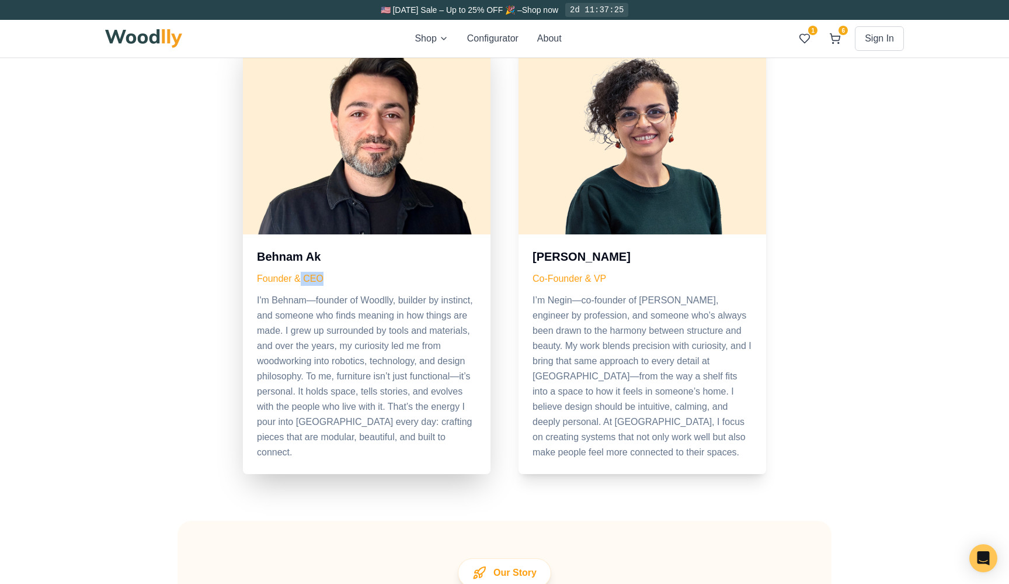
drag, startPoint x: 301, startPoint y: 278, endPoint x: 342, endPoint y: 282, distance: 41.0
click at [342, 282] on p "Founder & CEO" at bounding box center [367, 279] width 220 height 14
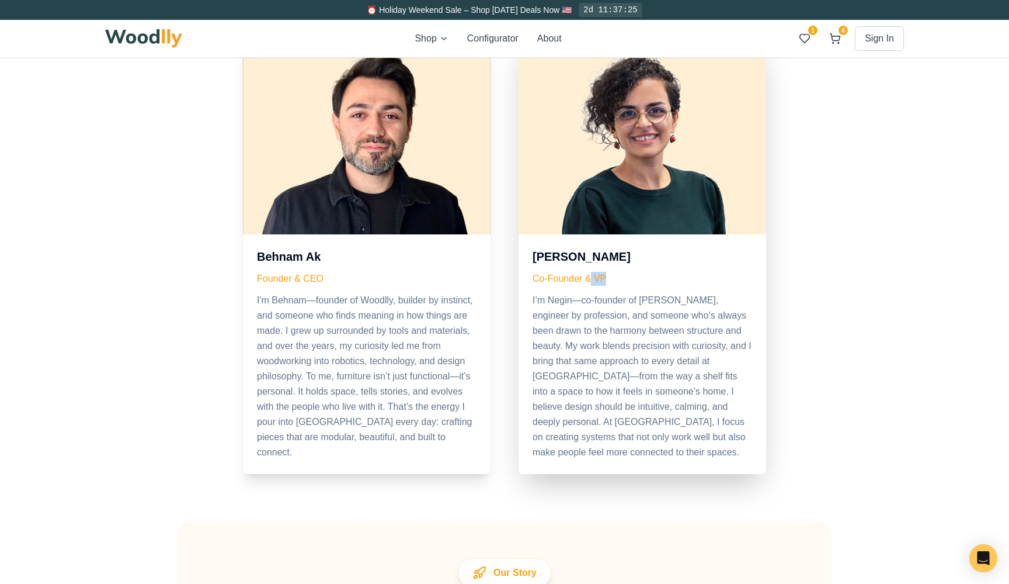
drag, startPoint x: 592, startPoint y: 277, endPoint x: 607, endPoint y: 277, distance: 15.2
click at [607, 277] on p "Co-Founder & VP" at bounding box center [643, 279] width 220 height 14
click at [626, 284] on p "Co-Founder & VP" at bounding box center [643, 279] width 220 height 14
drag, startPoint x: 572, startPoint y: 278, endPoint x: 594, endPoint y: 278, distance: 21.6
click at [594, 278] on p "Co-Founder & VP" at bounding box center [643, 279] width 220 height 14
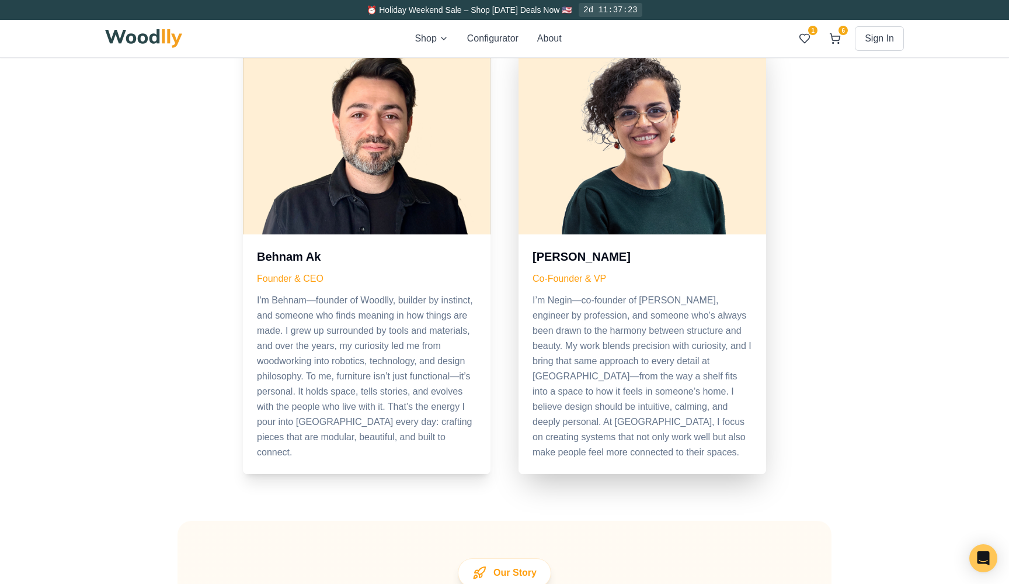
click at [612, 279] on p "Co-Founder & VP" at bounding box center [643, 279] width 220 height 14
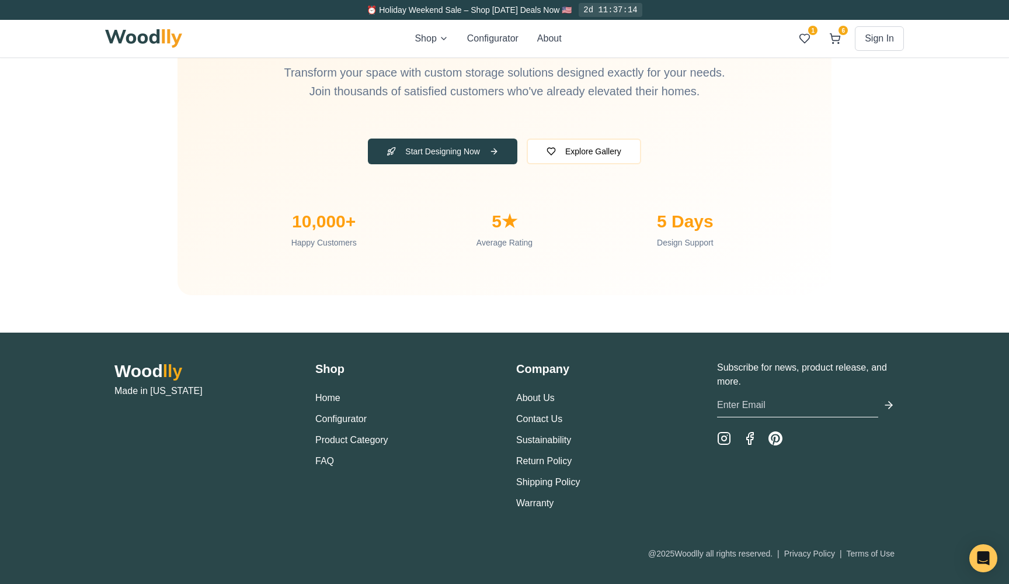
scroll to position [3820, 0]
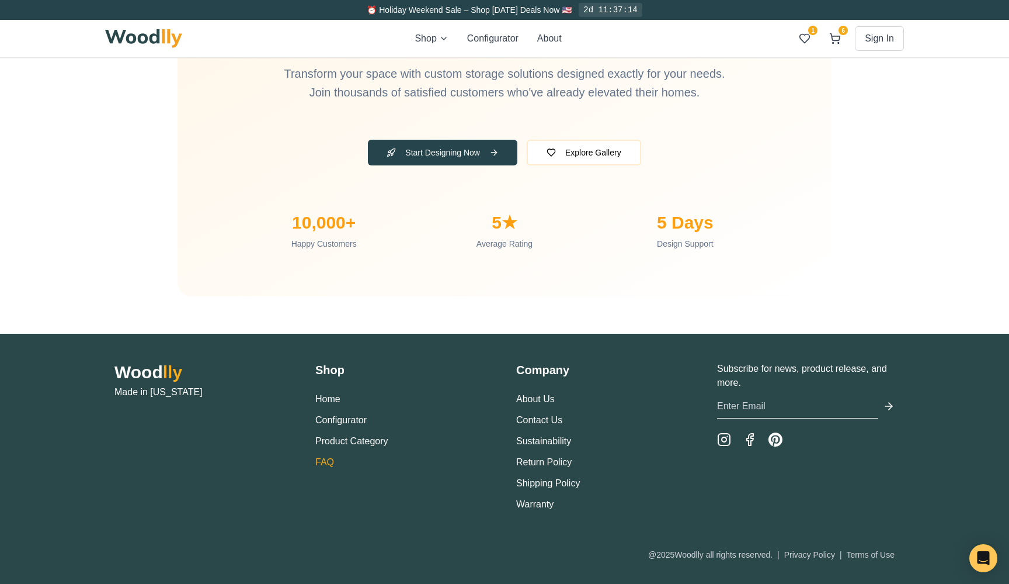
click at [331, 461] on link "FAQ" at bounding box center [324, 462] width 19 height 10
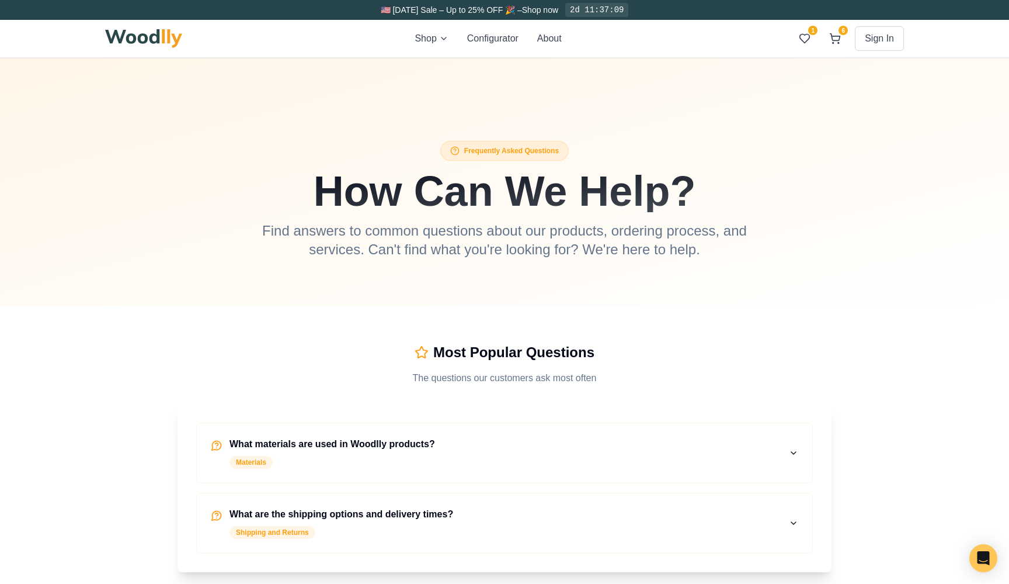
click at [136, 47] on img at bounding box center [143, 38] width 77 height 19
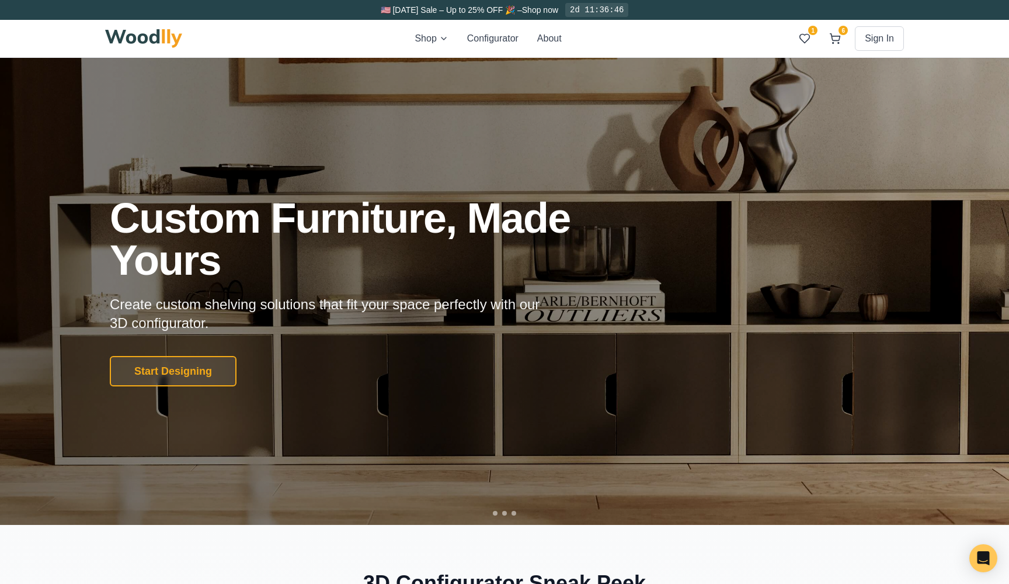
click at [365, 29] on div "Shop Configurator About 1 6 Sign In 1 6" at bounding box center [504, 38] width 799 height 37
